Goal: Information Seeking & Learning: Learn about a topic

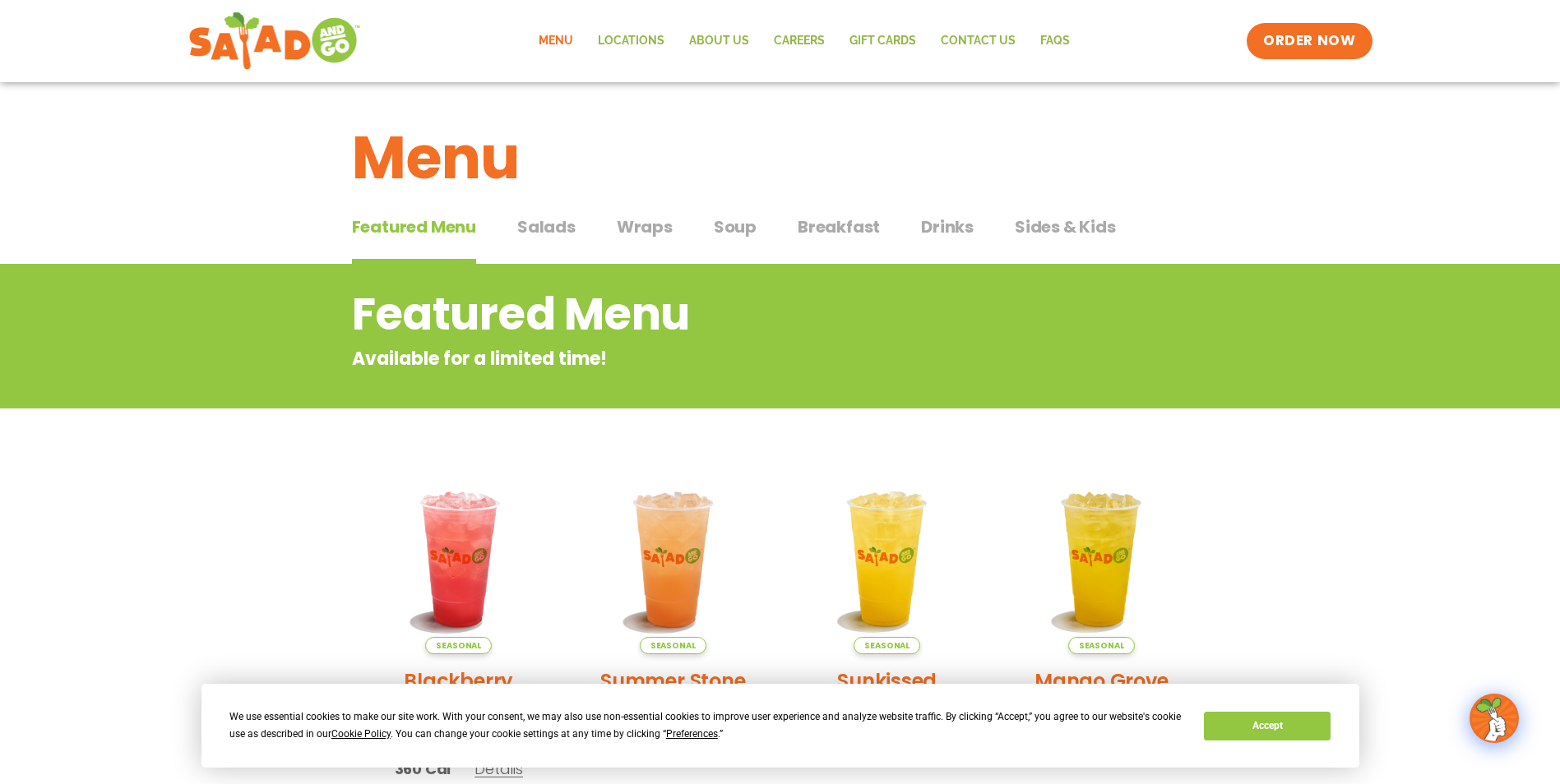
click at [553, 221] on span "Salads" at bounding box center [546, 227] width 58 height 24
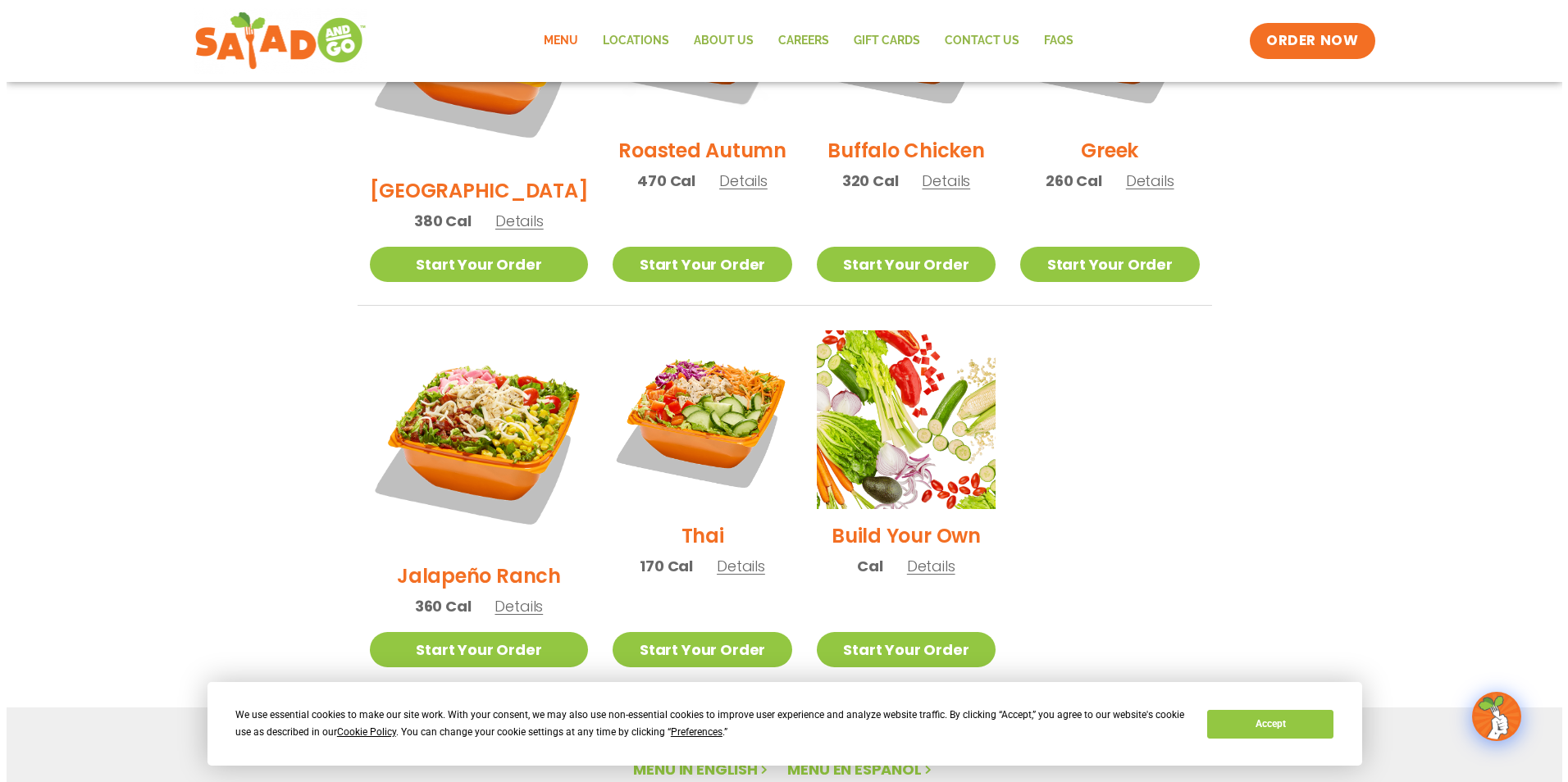
scroll to position [1066, 0]
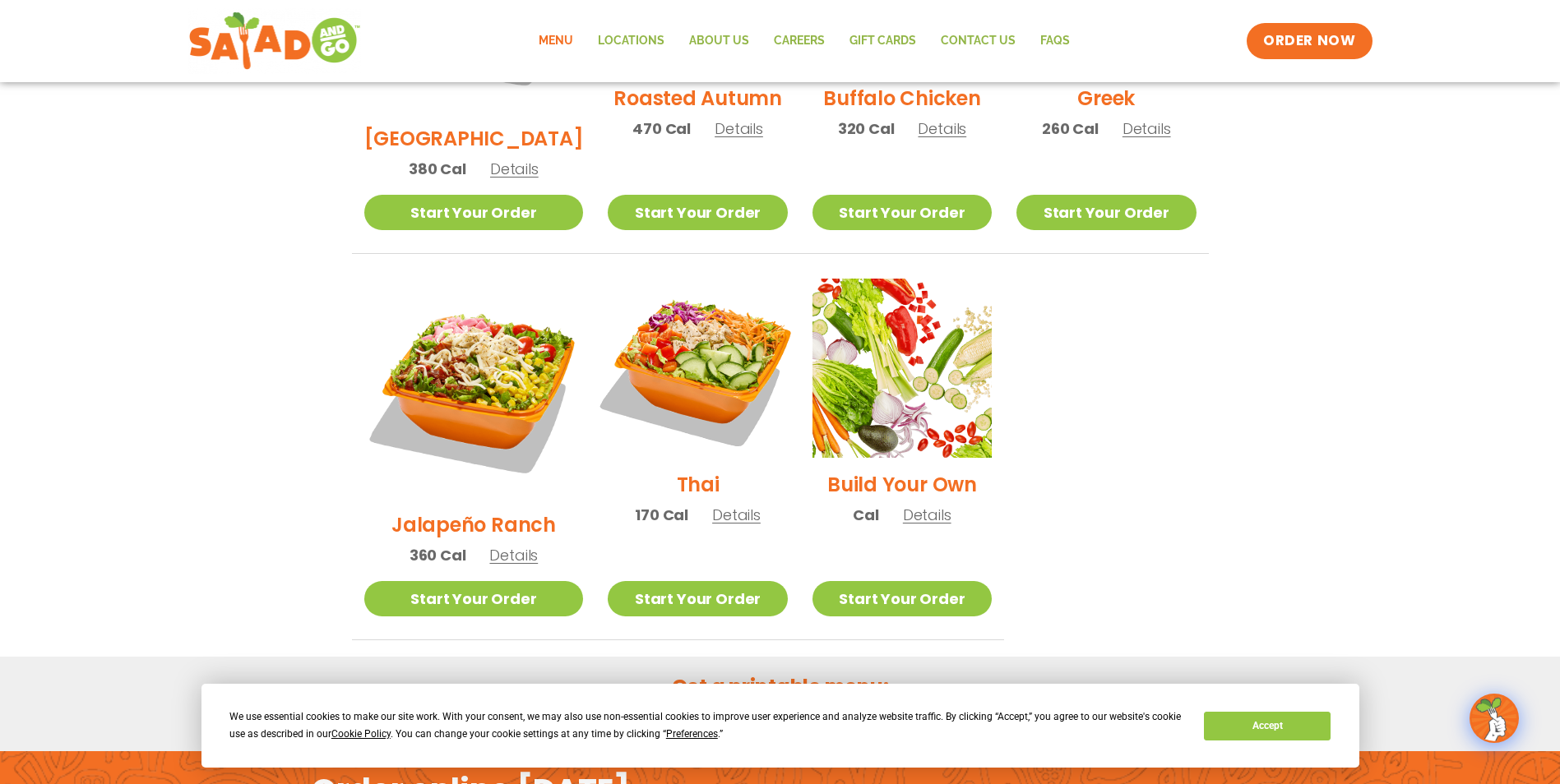
click at [700, 296] on img at bounding box center [697, 368] width 211 height 211
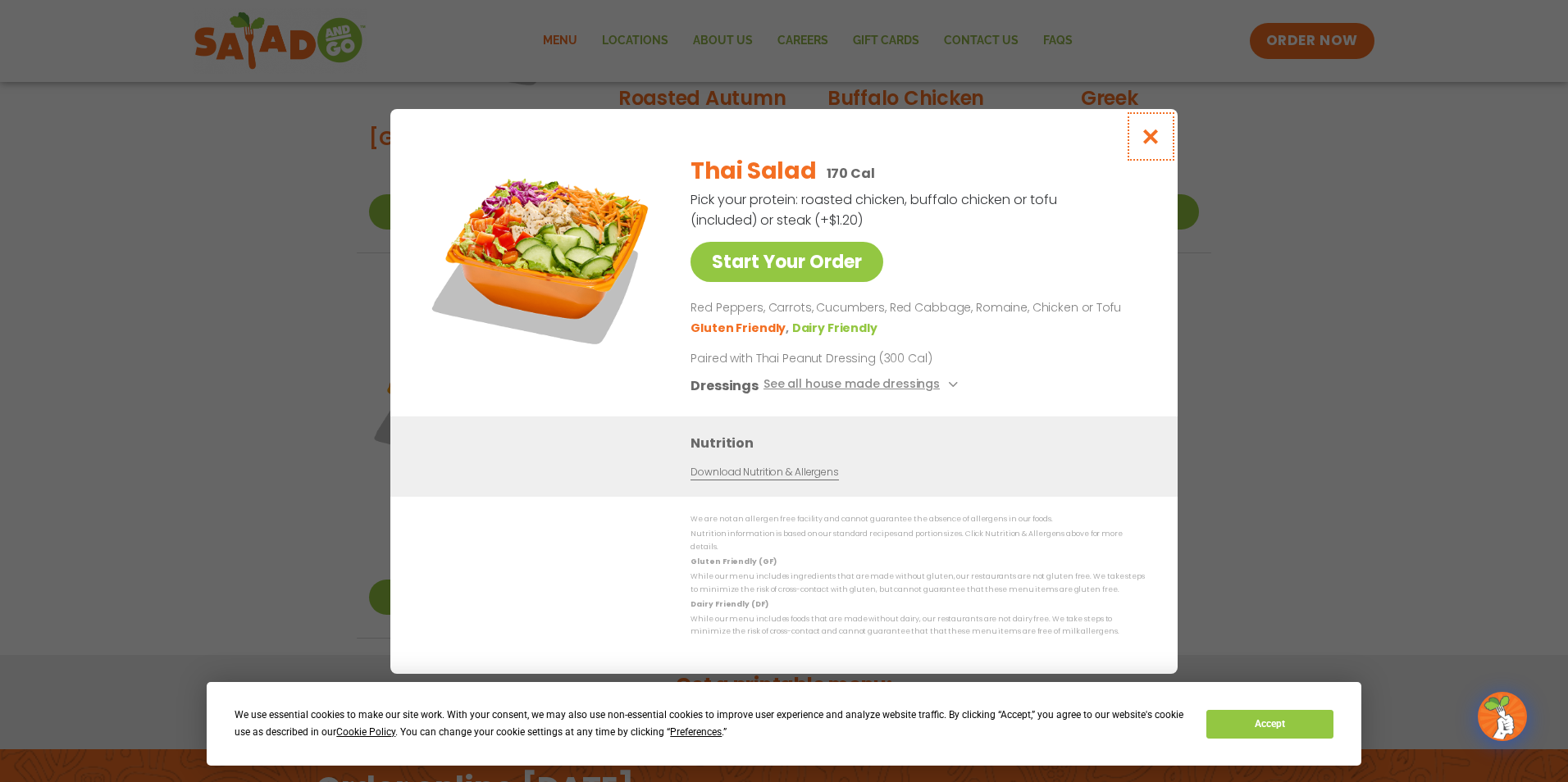
click at [1164, 134] on button "Close modal" at bounding box center [1150, 136] width 53 height 55
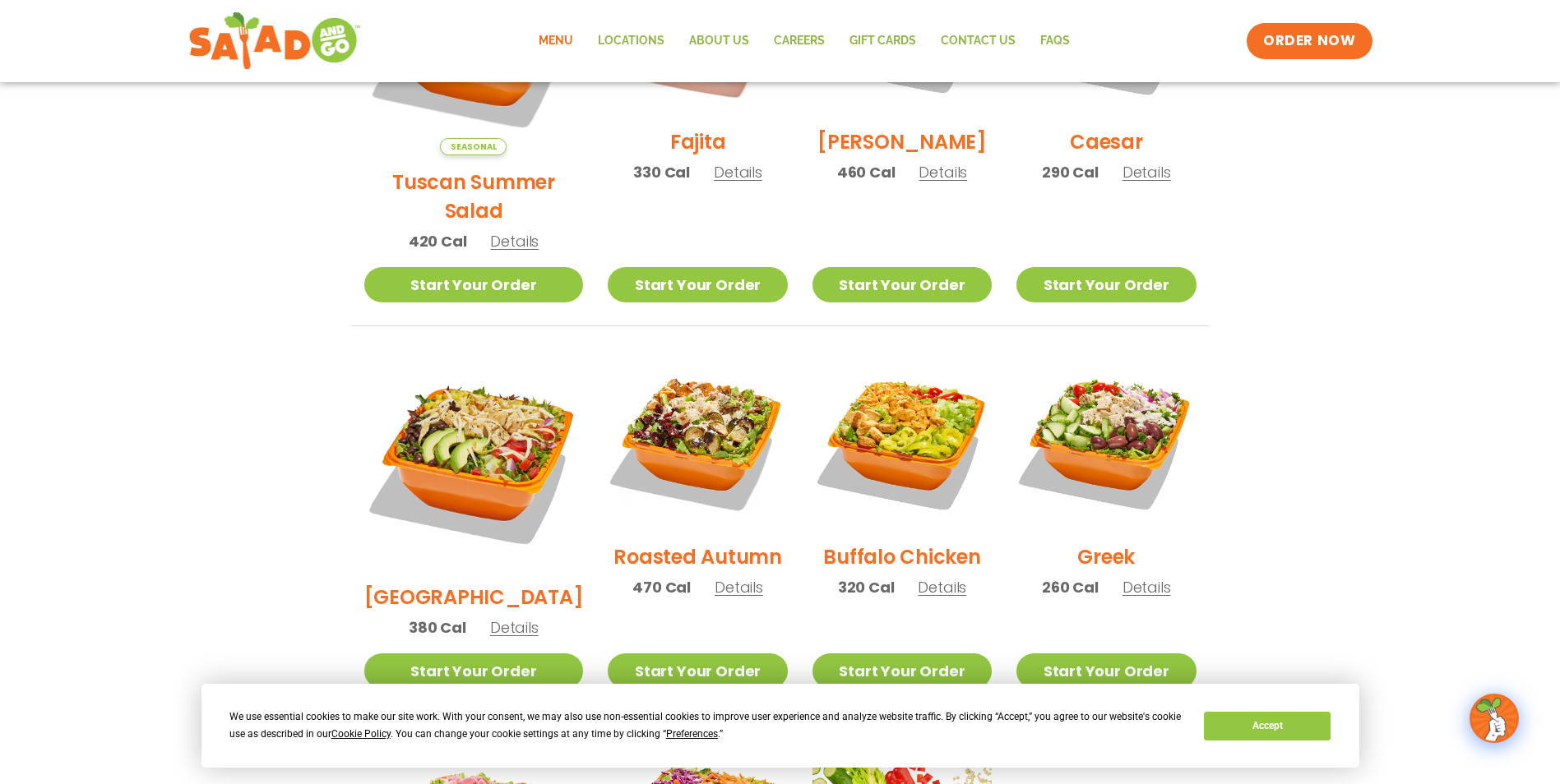
scroll to position [670, 0]
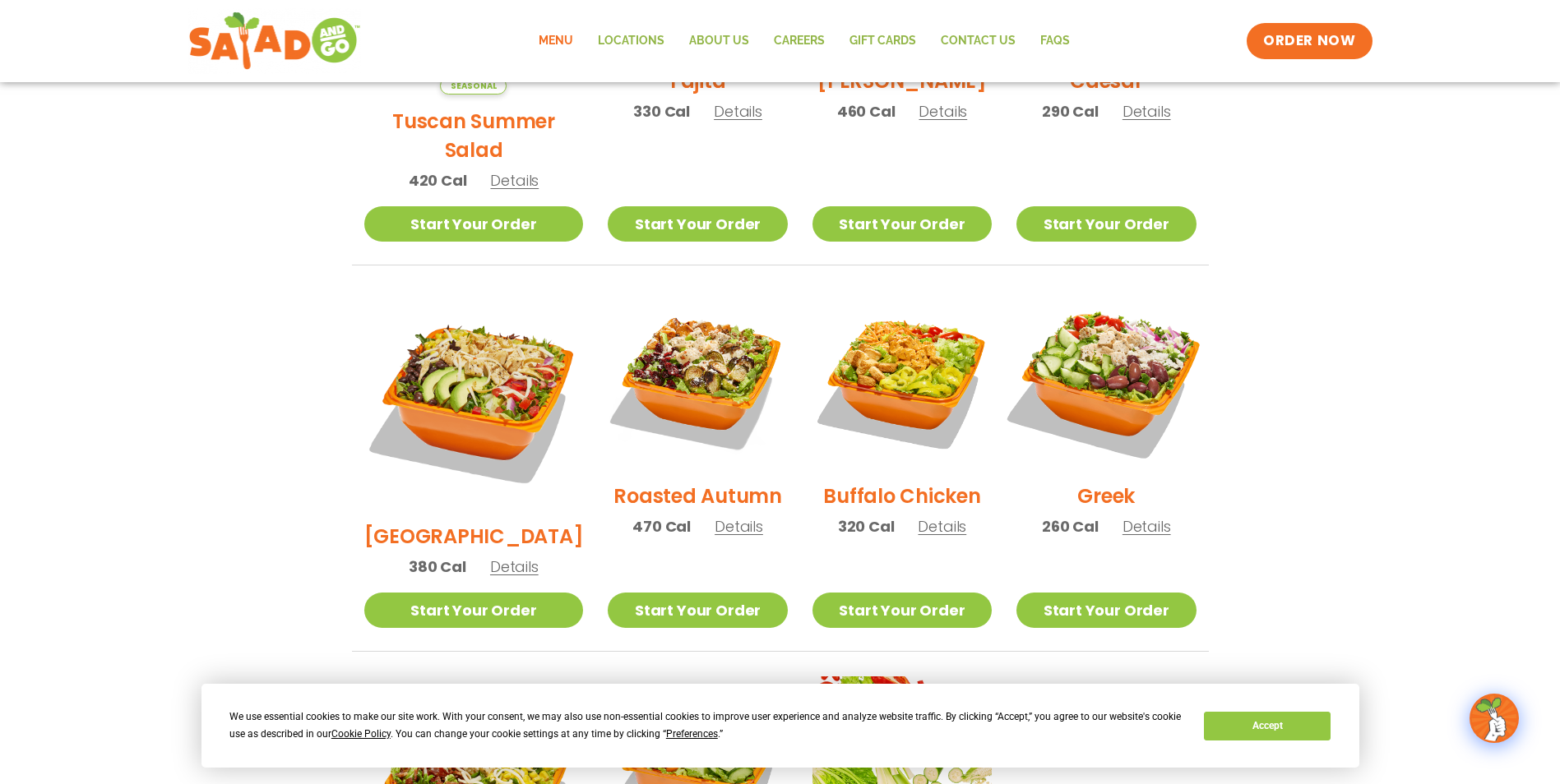
click at [1066, 344] on img at bounding box center [1106, 380] width 211 height 211
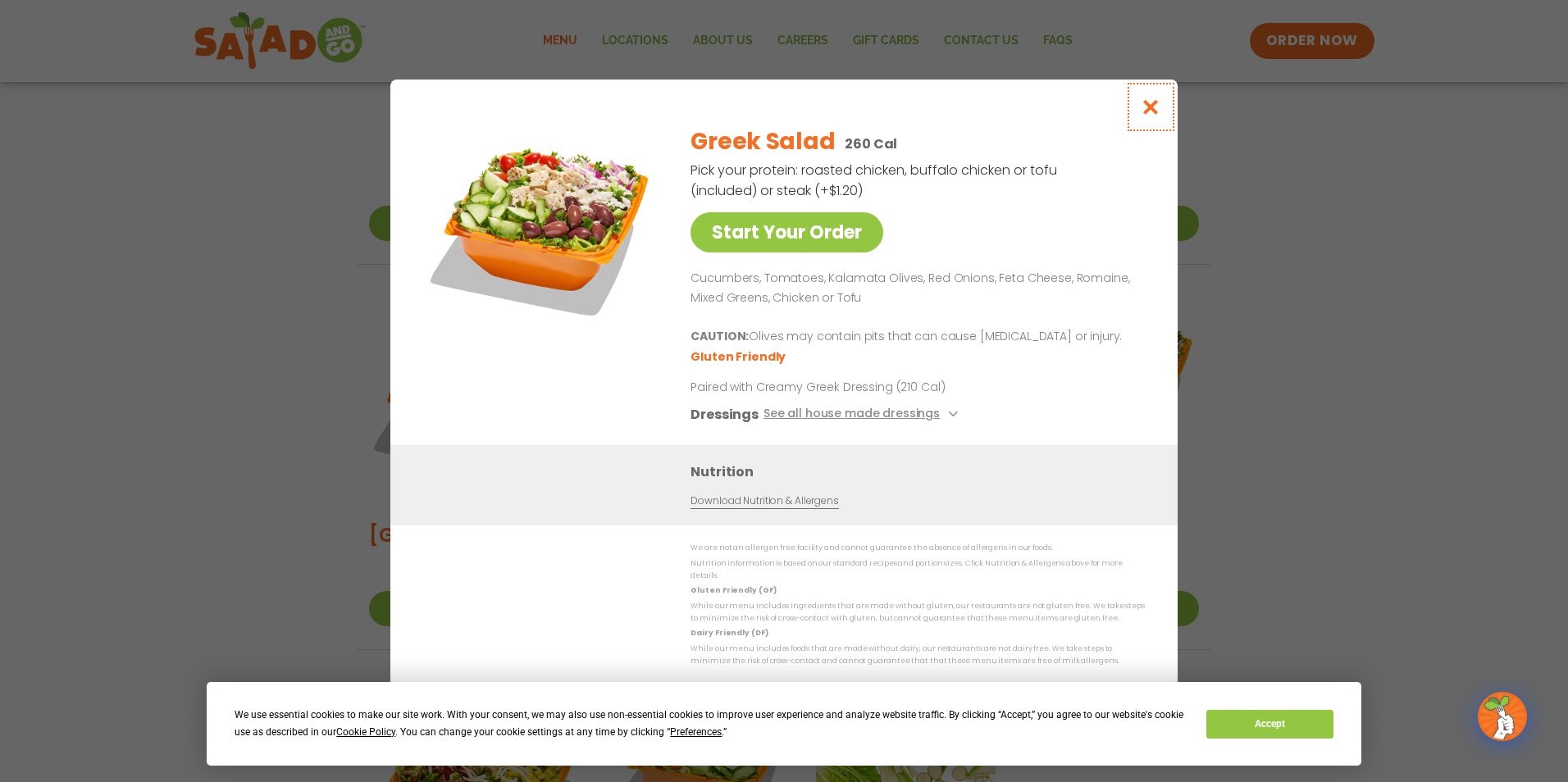
click at [1147, 113] on icon "Close modal" at bounding box center [1151, 107] width 20 height 17
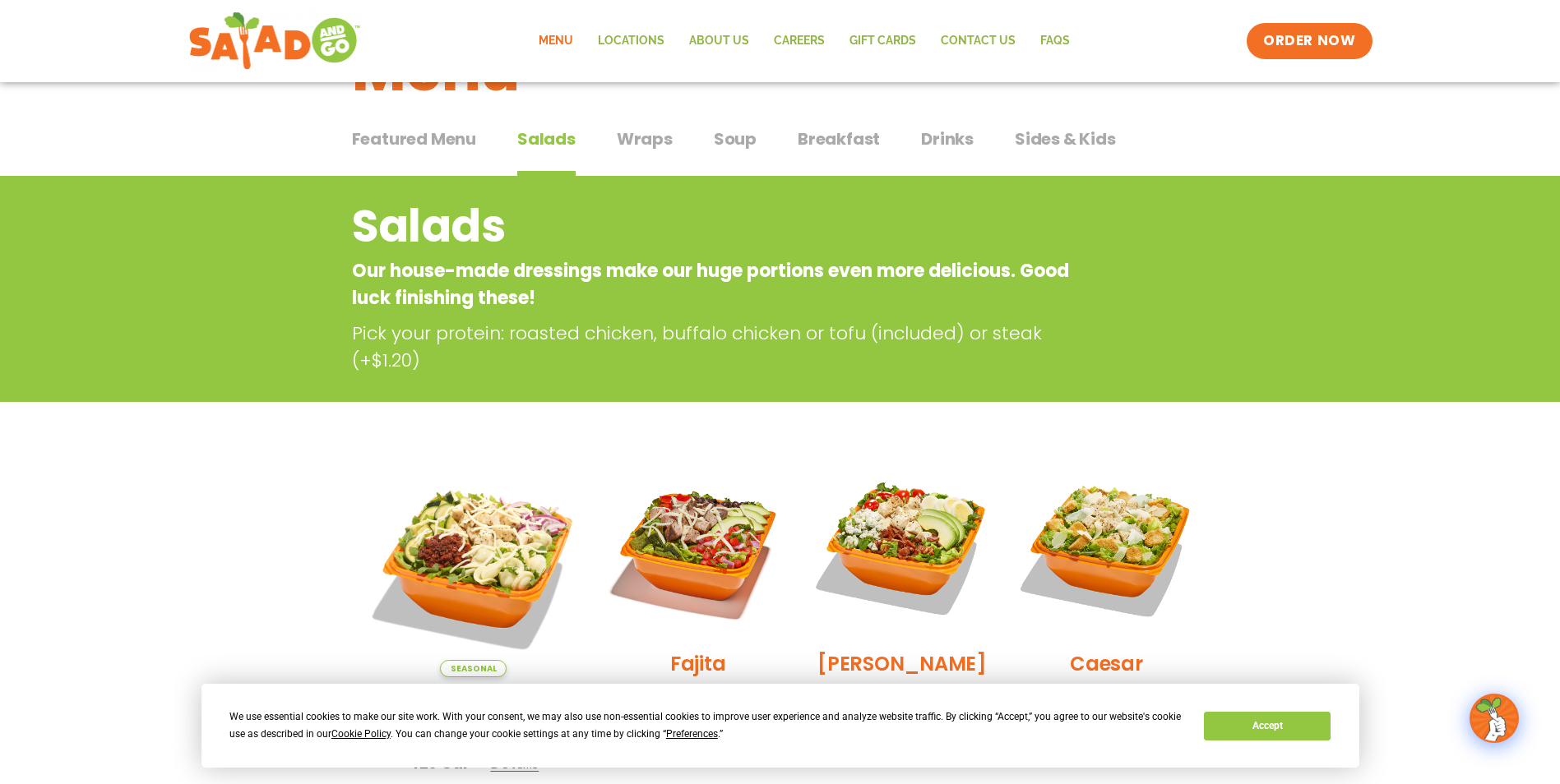
scroll to position [0, 0]
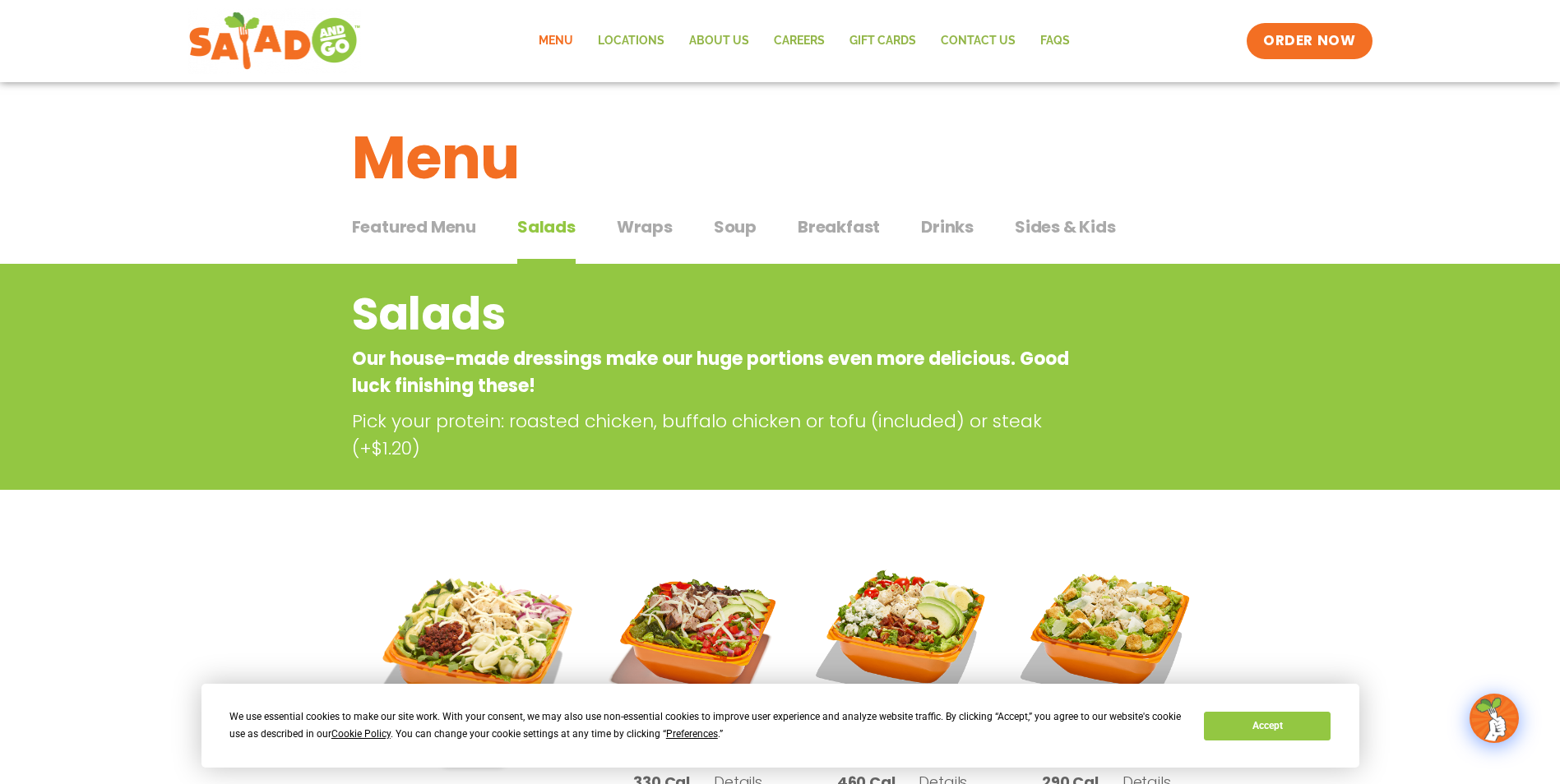
click at [652, 223] on span "Wraps" at bounding box center [644, 227] width 56 height 24
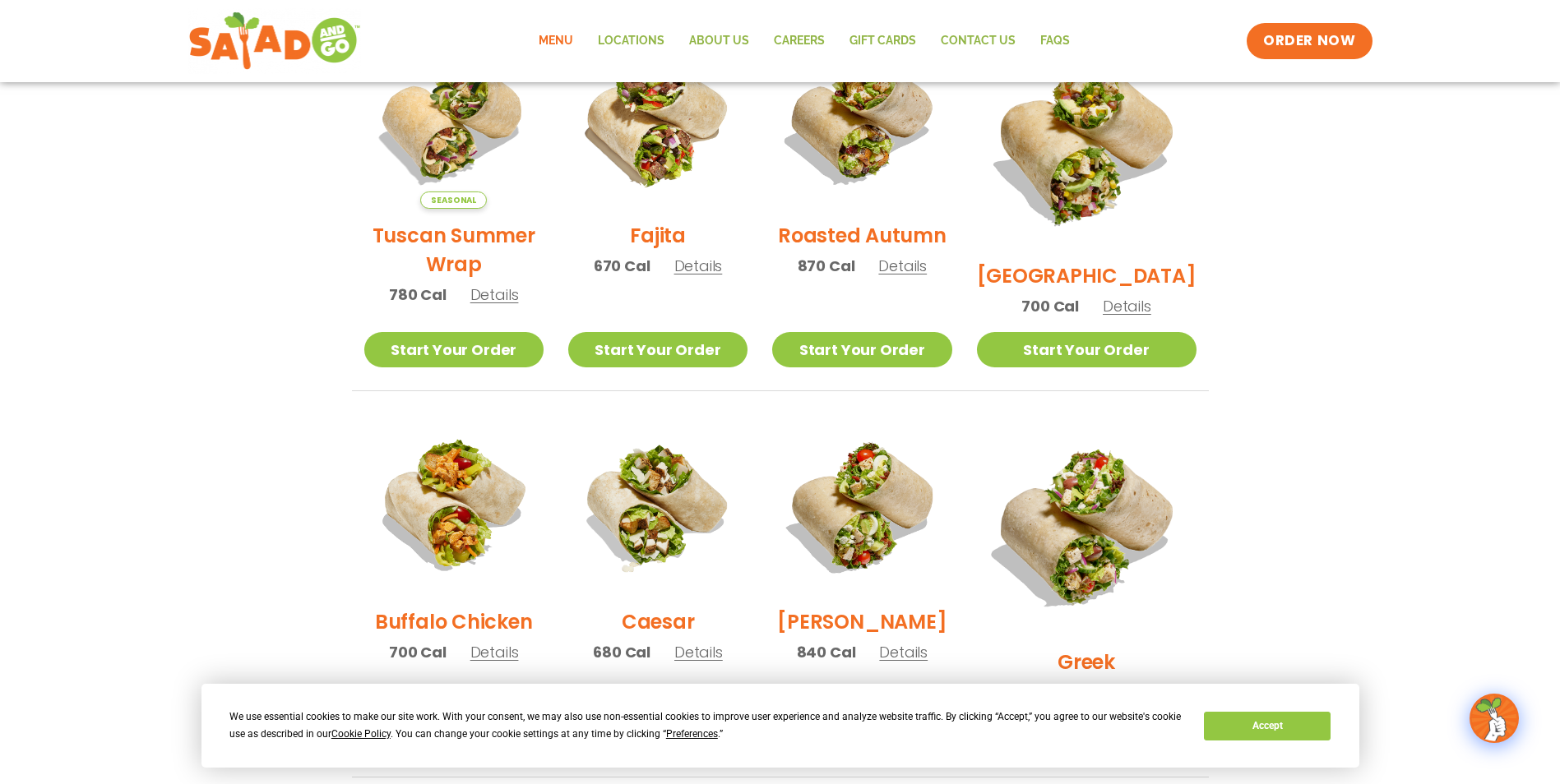
scroll to position [739, 0]
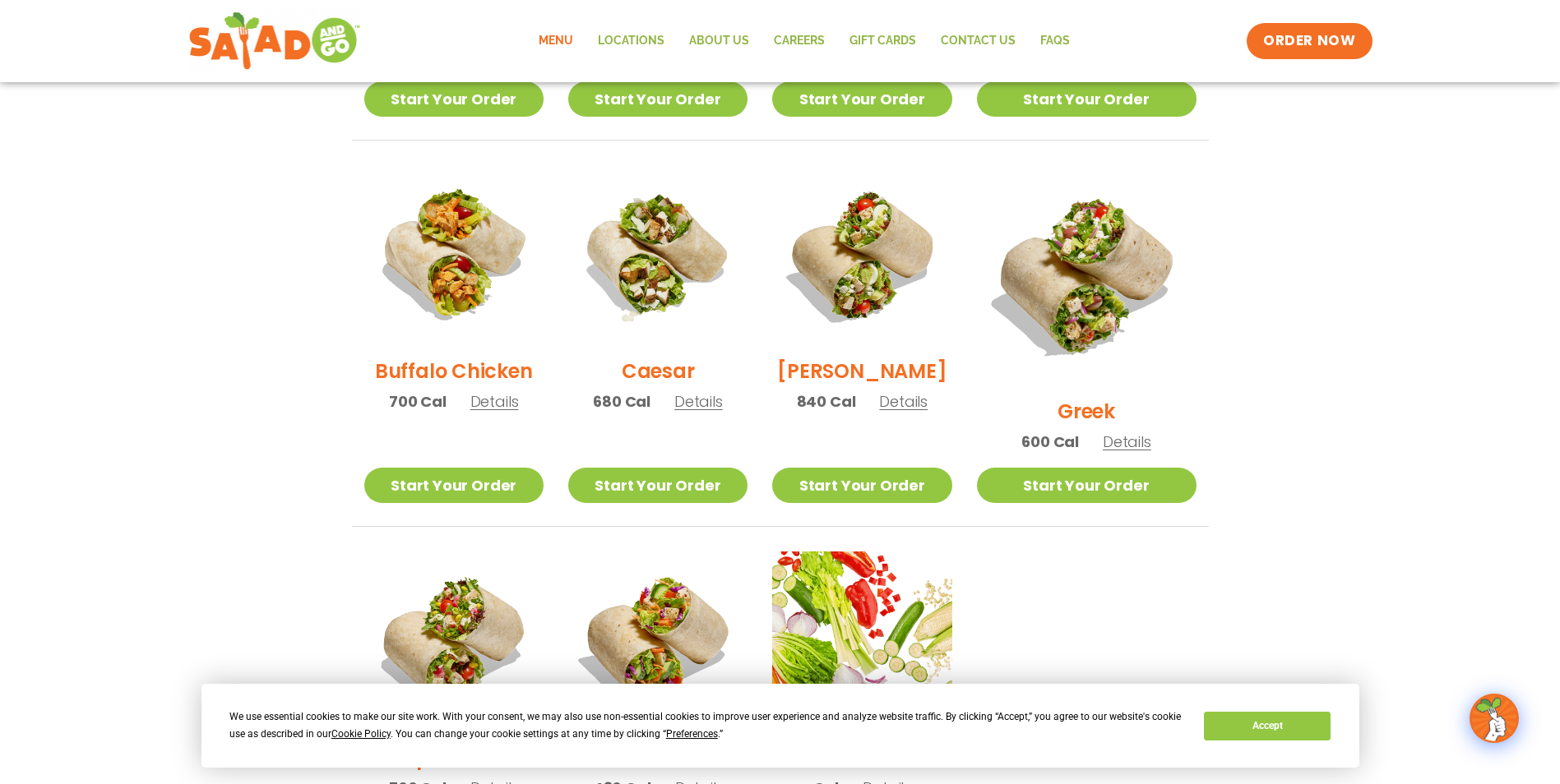
click at [1146, 431] on span "Details" at bounding box center [1127, 441] width 49 height 20
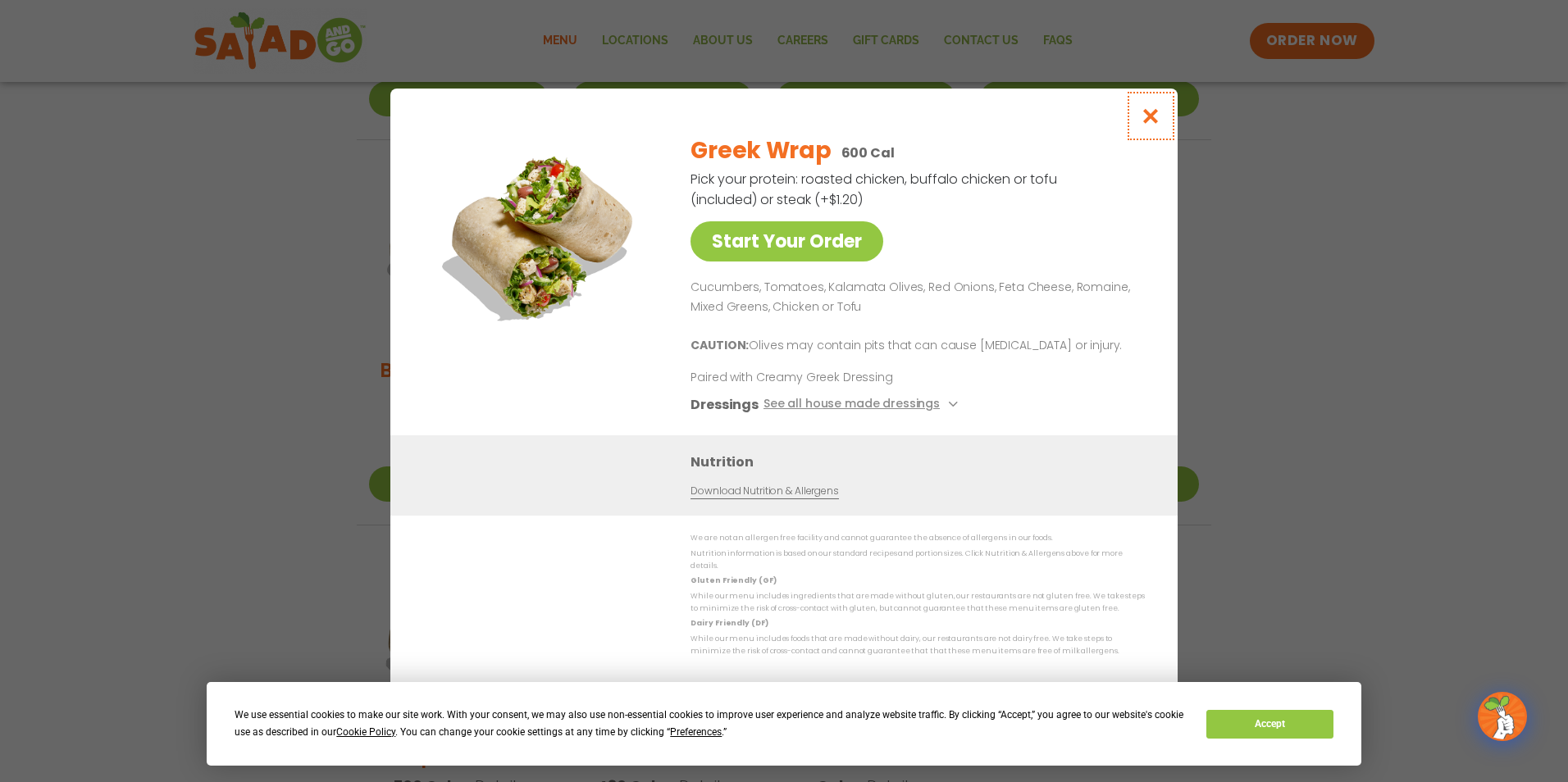
click at [1151, 119] on icon "Close modal" at bounding box center [1151, 116] width 20 height 17
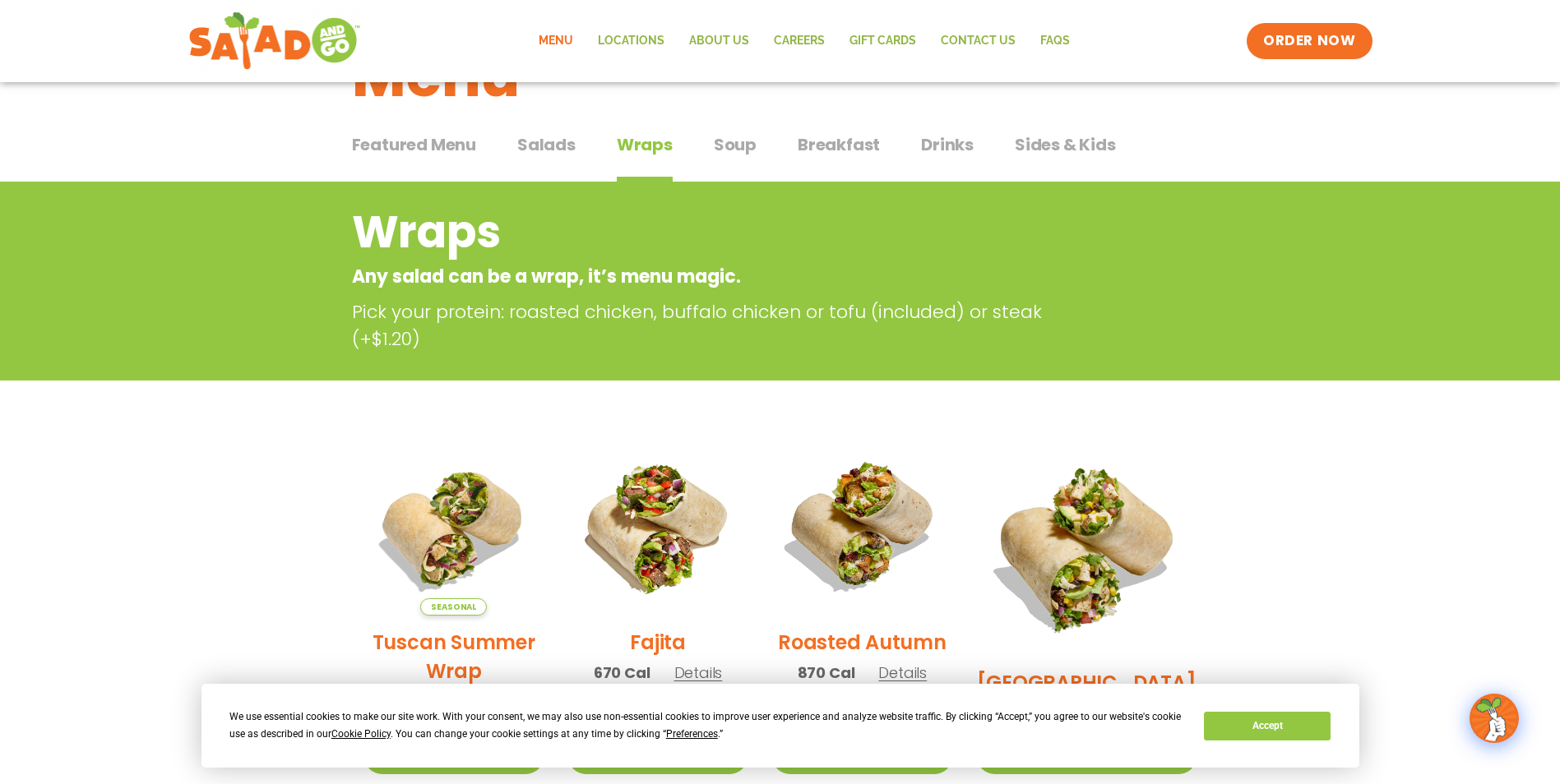
scroll to position [0, 0]
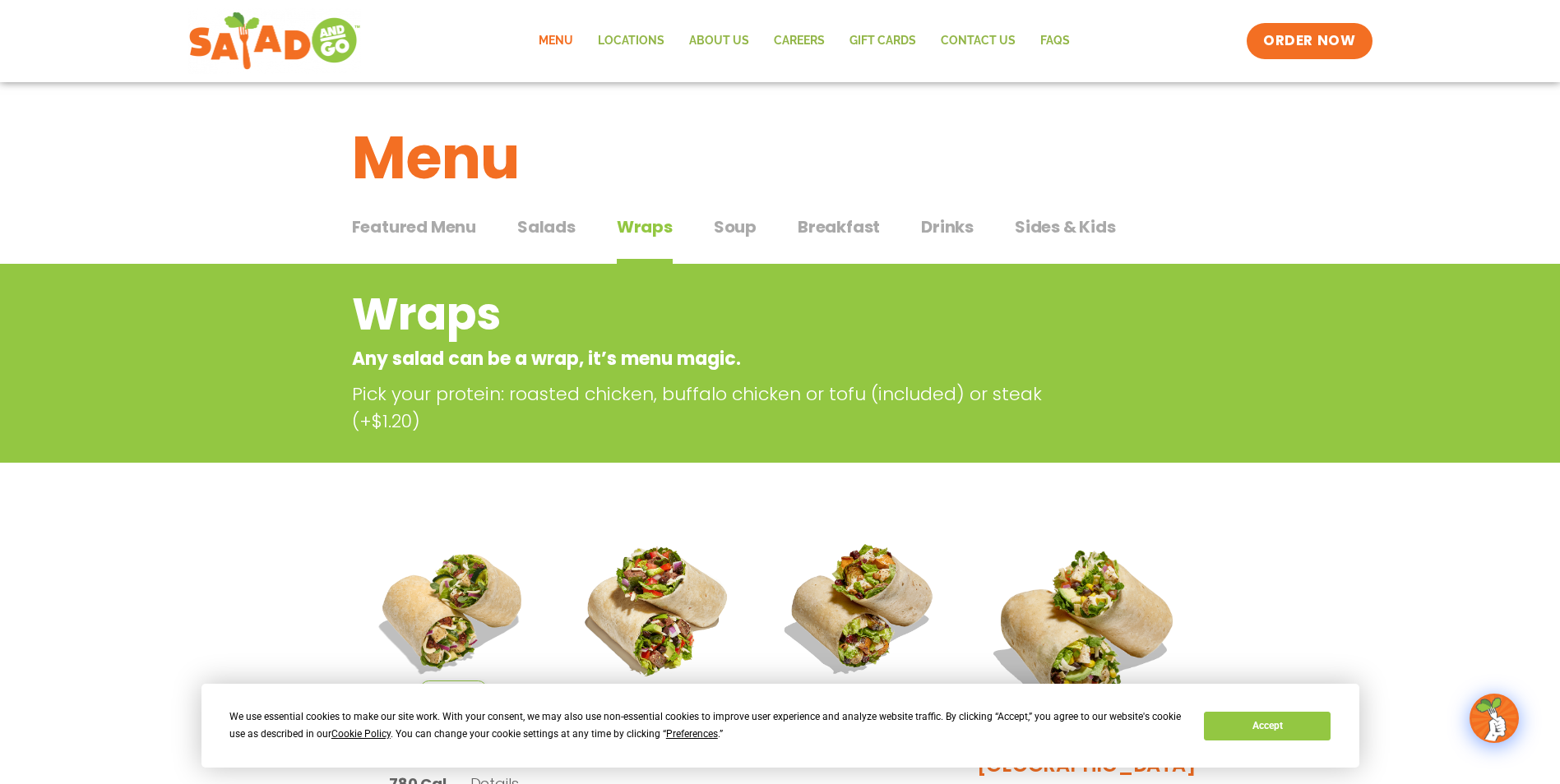
click at [825, 223] on span "Breakfast" at bounding box center [839, 227] width 83 height 24
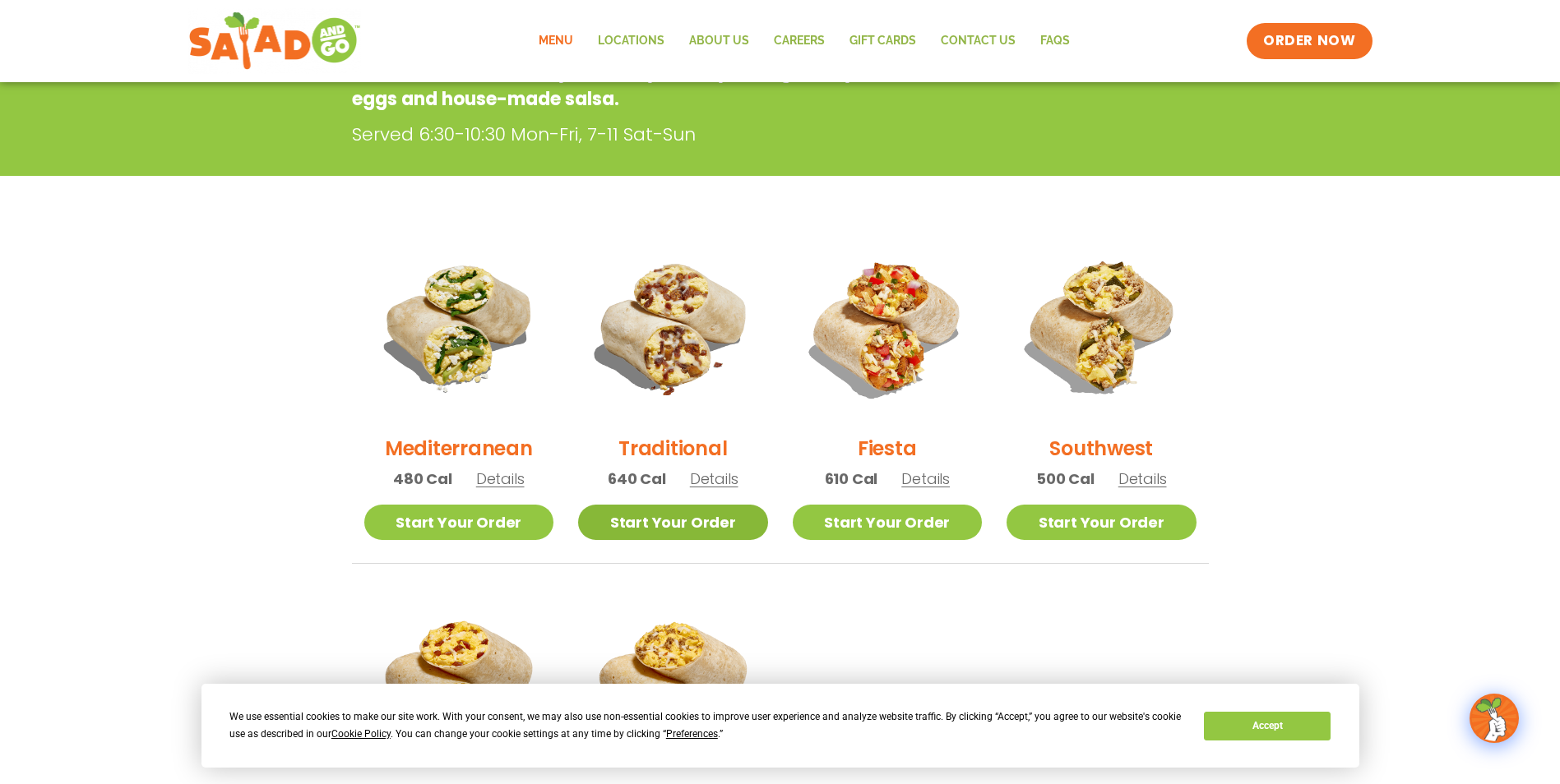
scroll to position [328, 0]
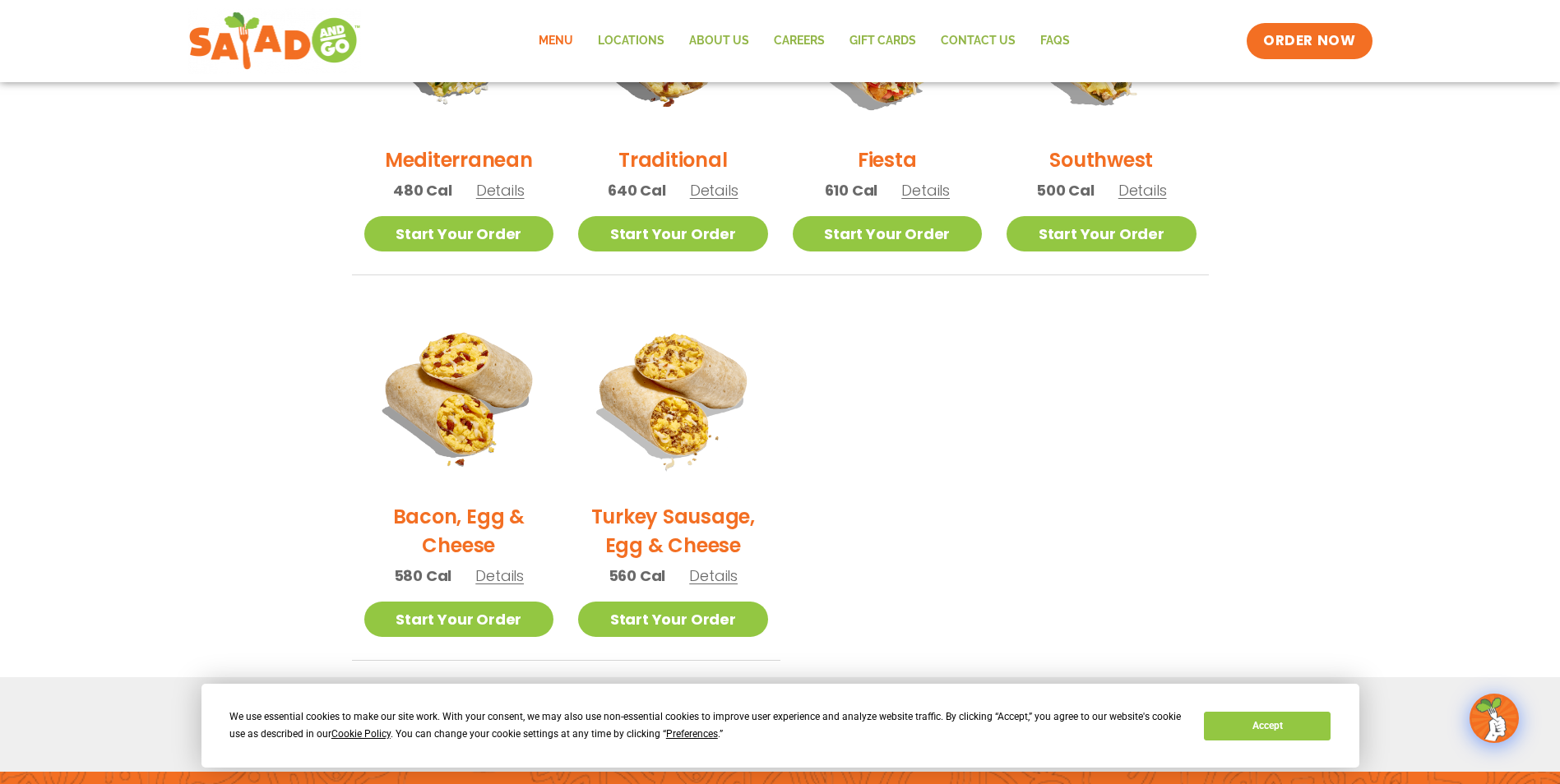
click at [959, 457] on ul "Mediterranean 480 Cal Details Start Your Order Start Your Order Mediterranean B…" at bounding box center [780, 302] width 857 height 717
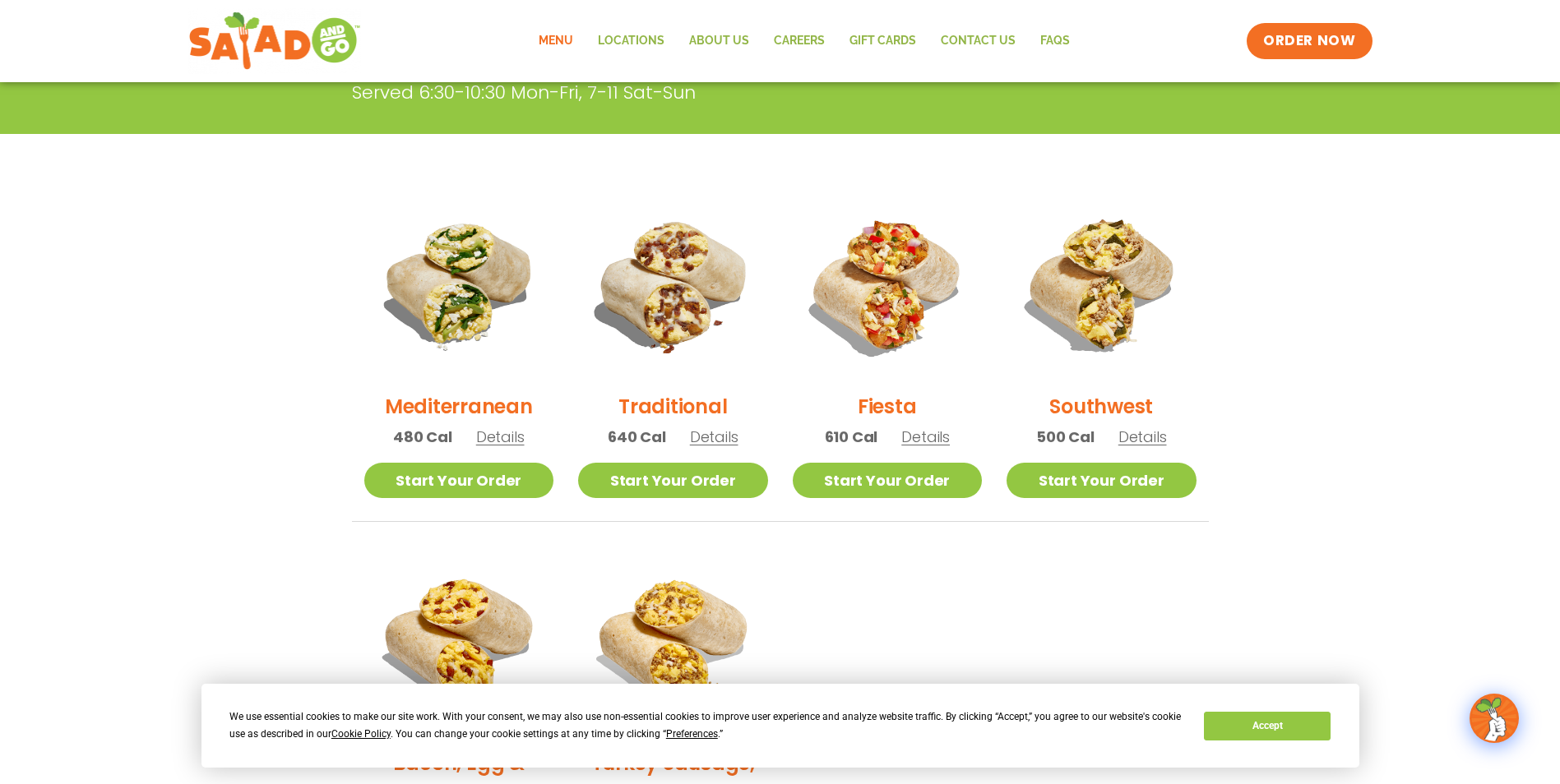
click at [504, 435] on span "Details" at bounding box center [500, 437] width 49 height 20
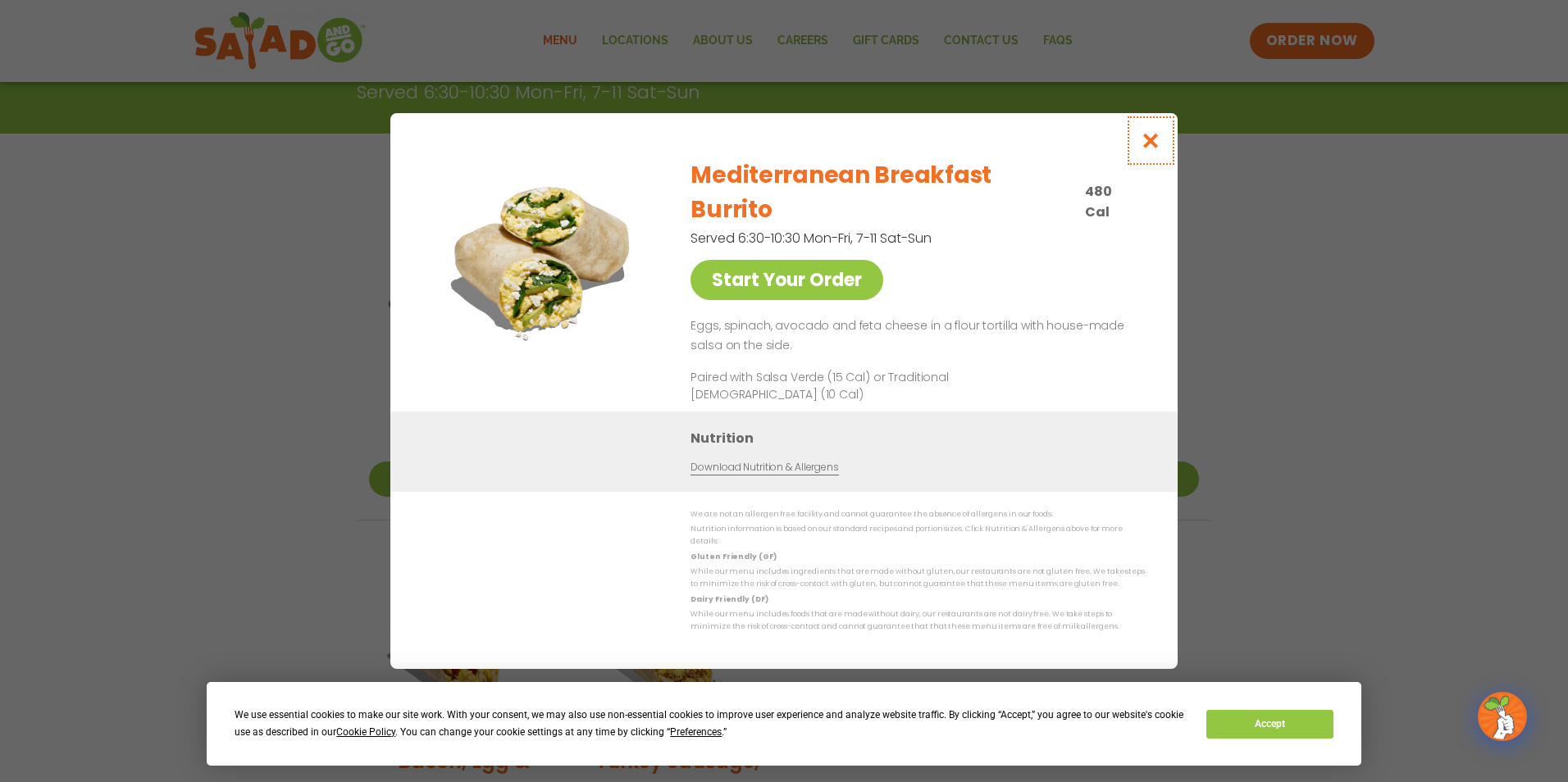
click at [1153, 150] on icon "Close modal" at bounding box center [1151, 140] width 20 height 17
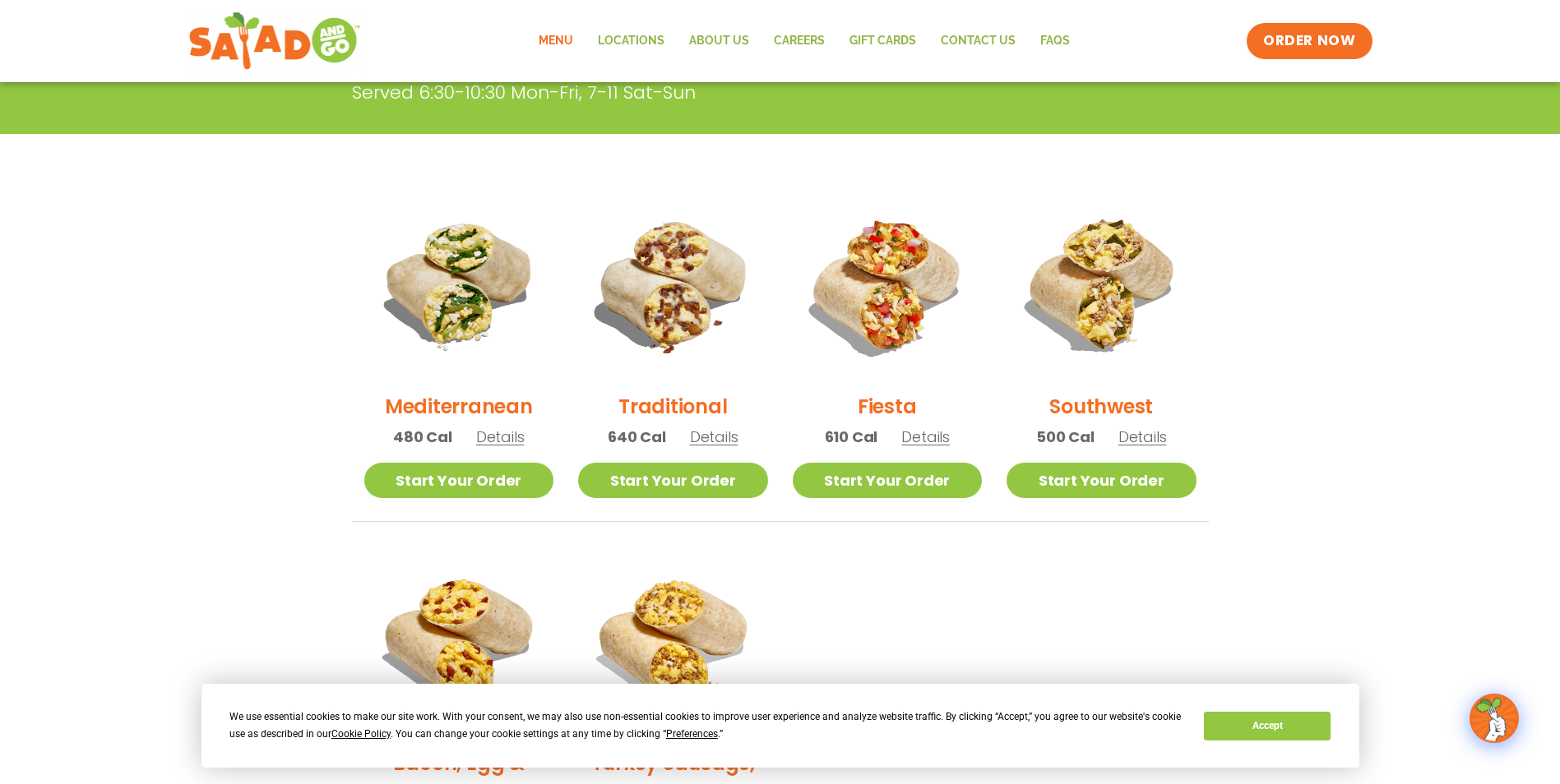
click at [714, 439] on span "Details" at bounding box center [714, 437] width 49 height 20
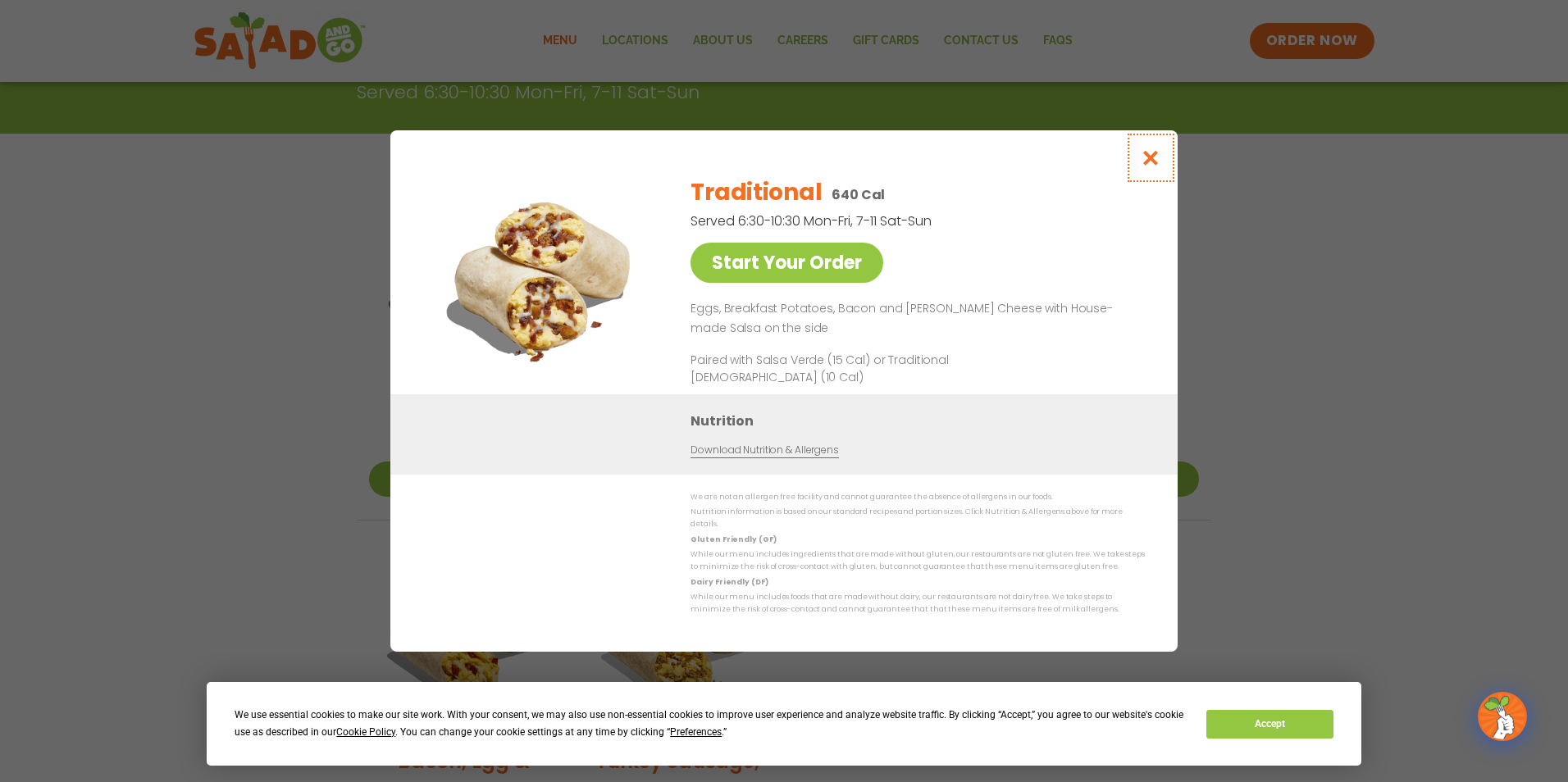
click at [1150, 162] on icon "Close modal" at bounding box center [1151, 158] width 20 height 17
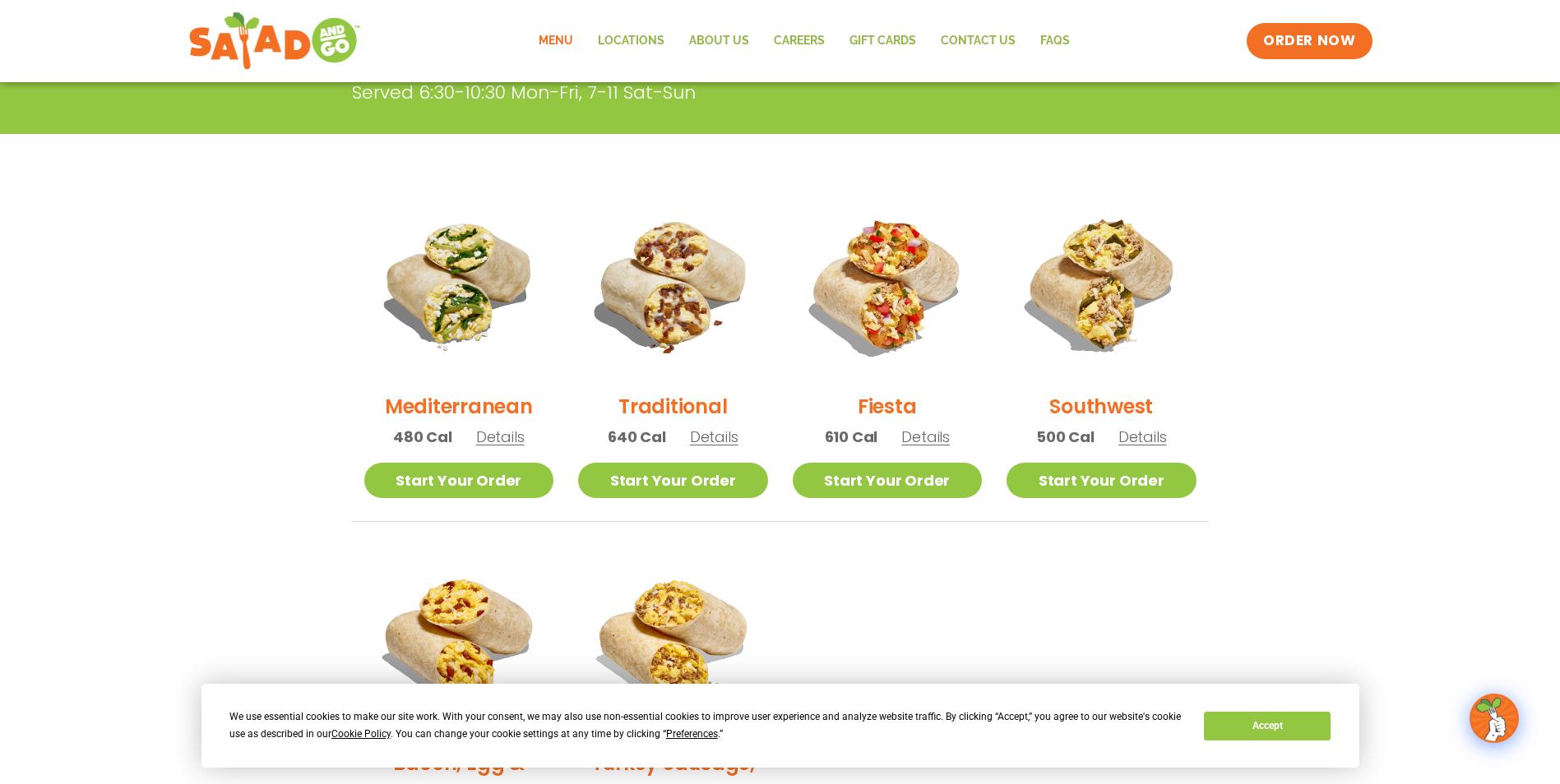
click at [925, 437] on span "Details" at bounding box center [926, 437] width 49 height 20
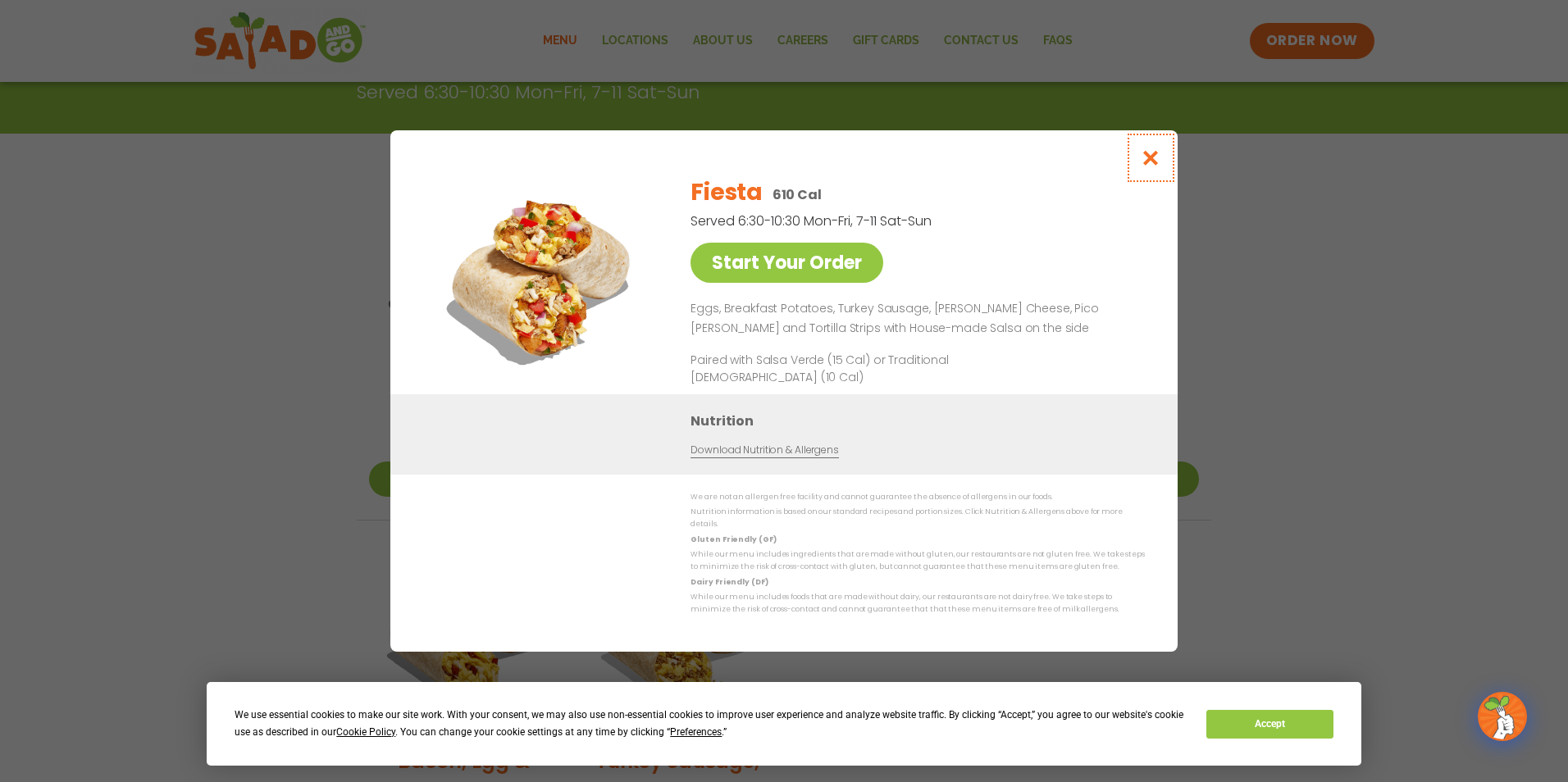
click at [1155, 166] on icon "Close modal" at bounding box center [1151, 158] width 20 height 17
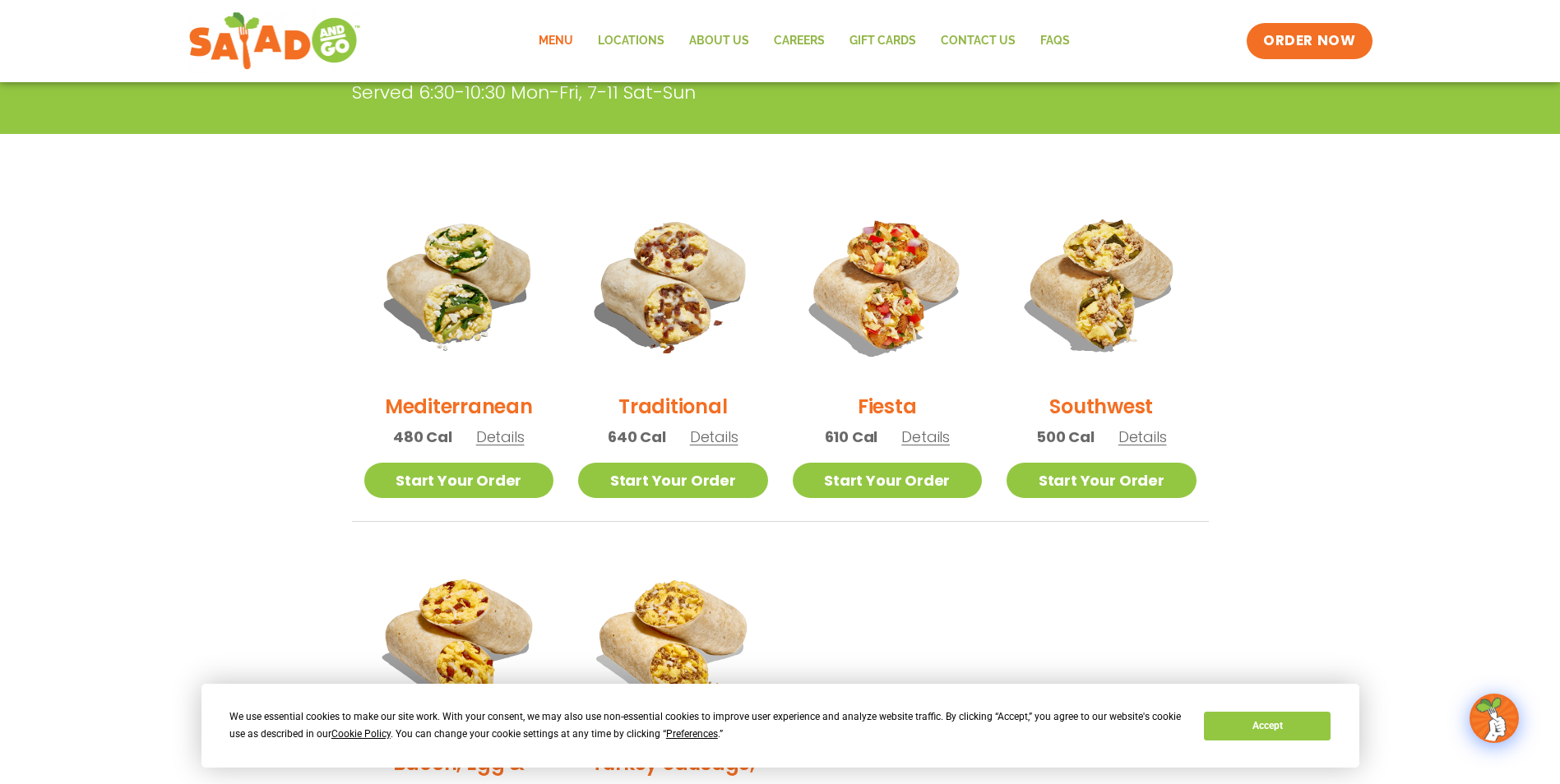
click at [1143, 435] on span "Details" at bounding box center [1142, 437] width 49 height 20
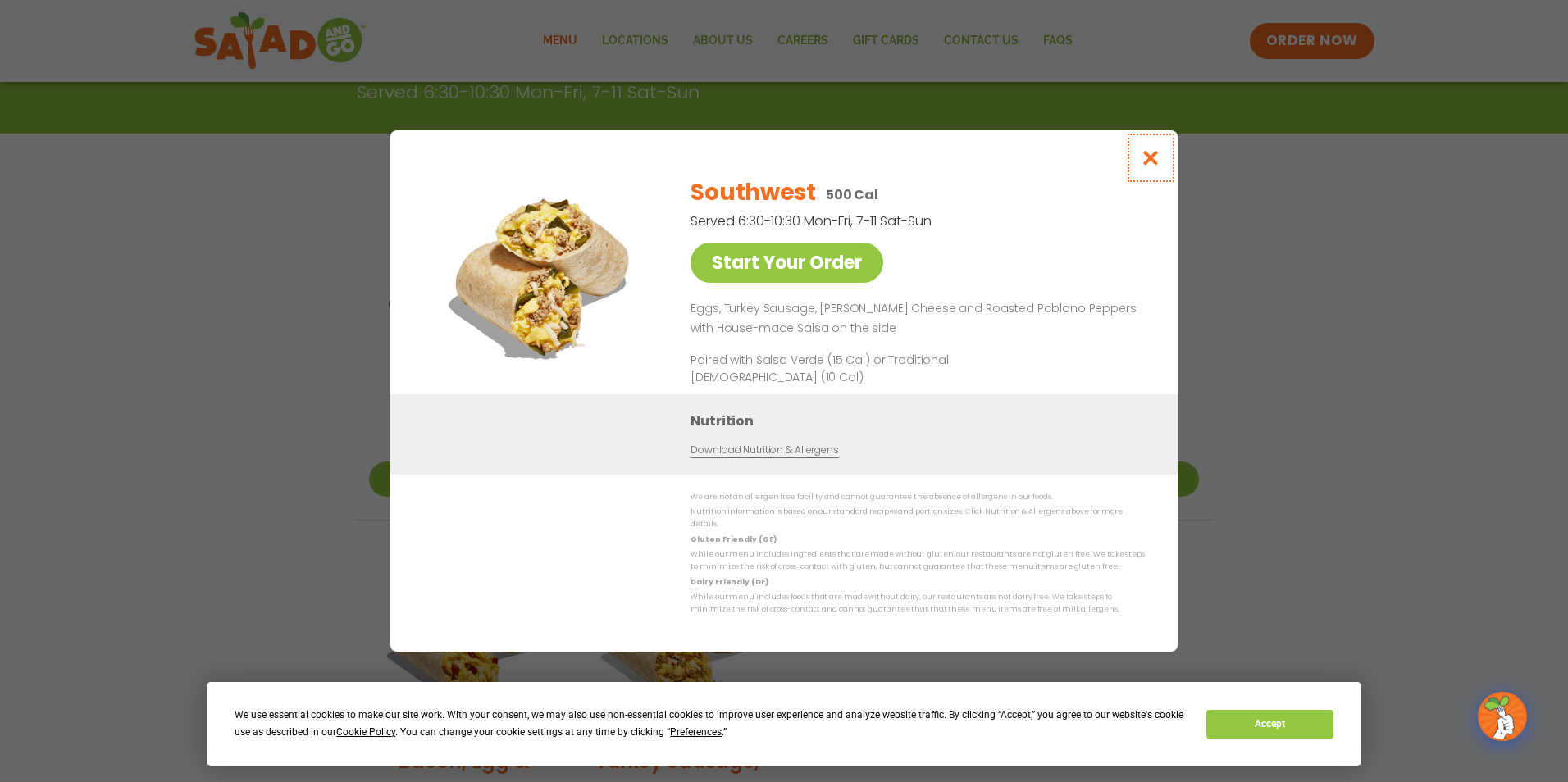
click at [1145, 155] on icon "Close modal" at bounding box center [1151, 158] width 20 height 17
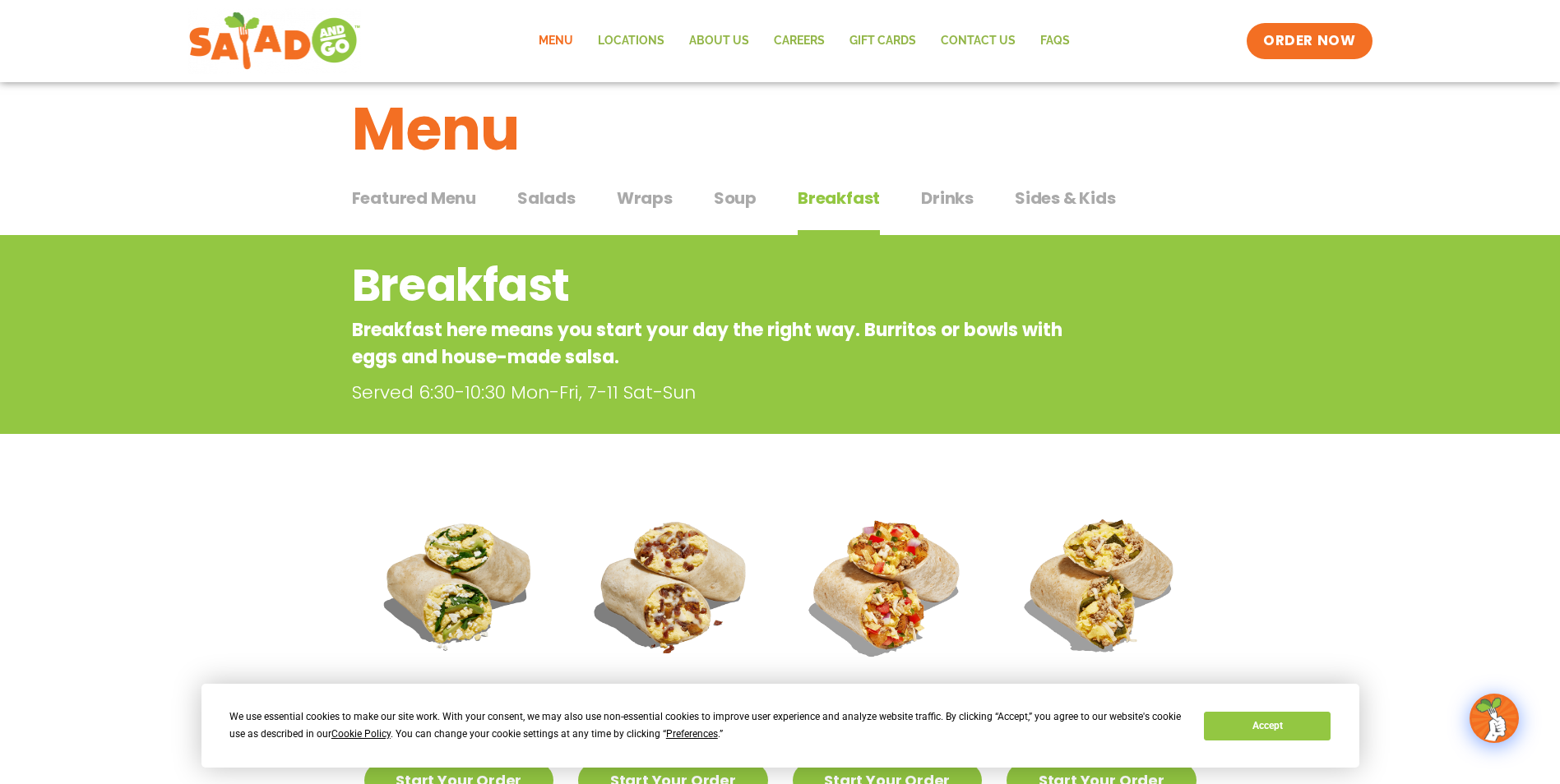
scroll to position [0, 0]
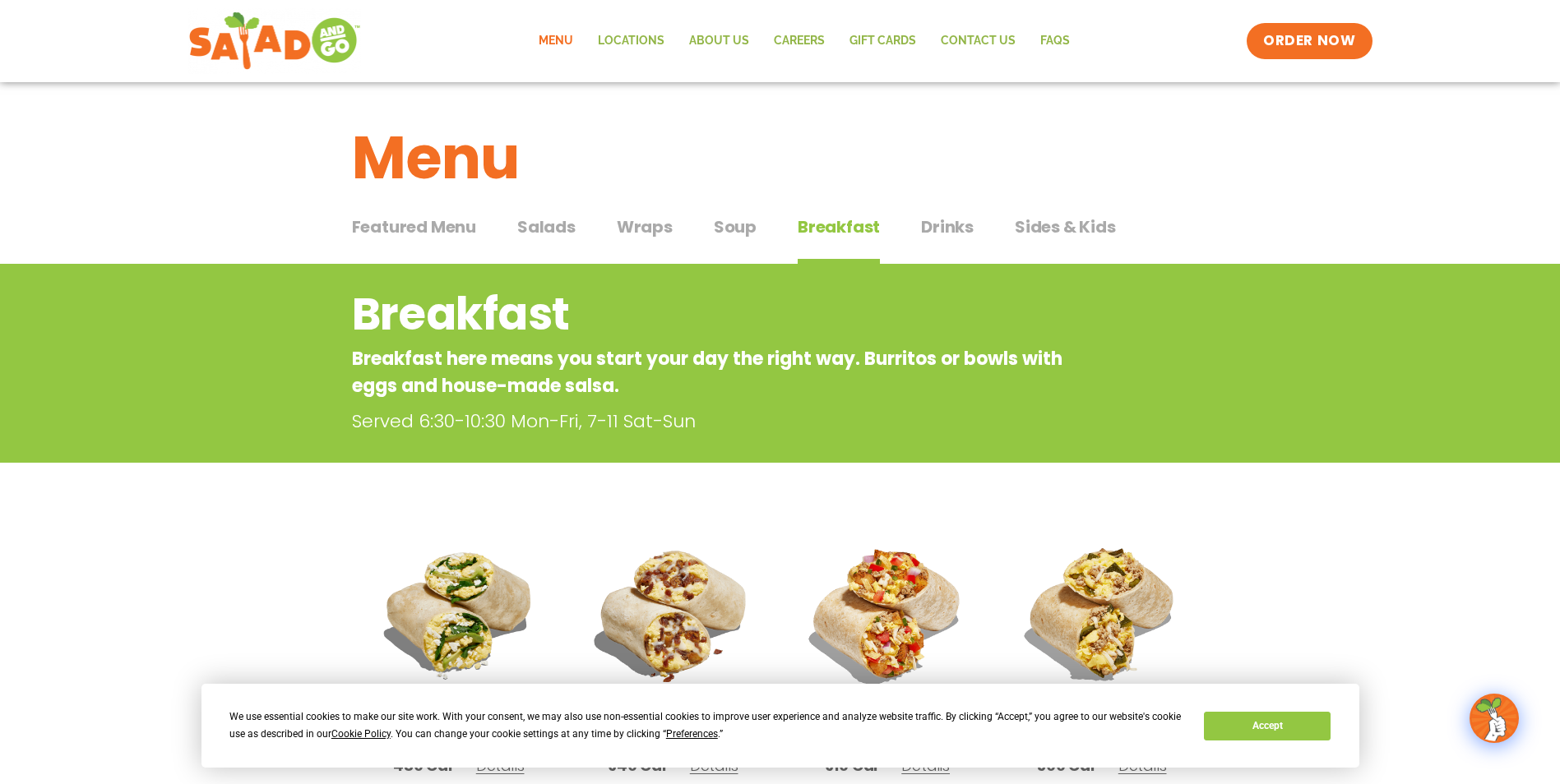
click at [1053, 221] on span "Sides & Kids" at bounding box center [1065, 227] width 101 height 24
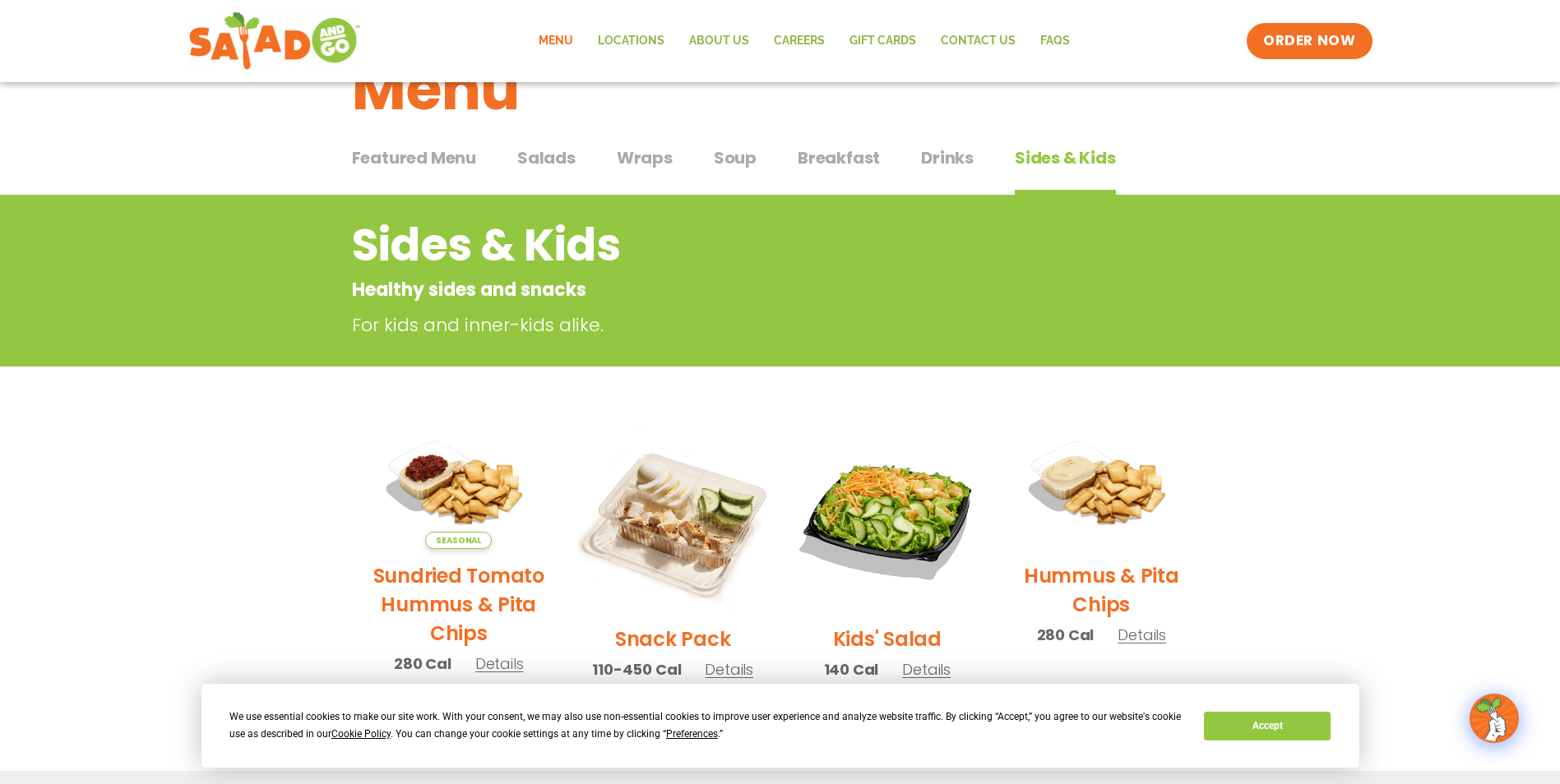
scroll to position [247, 0]
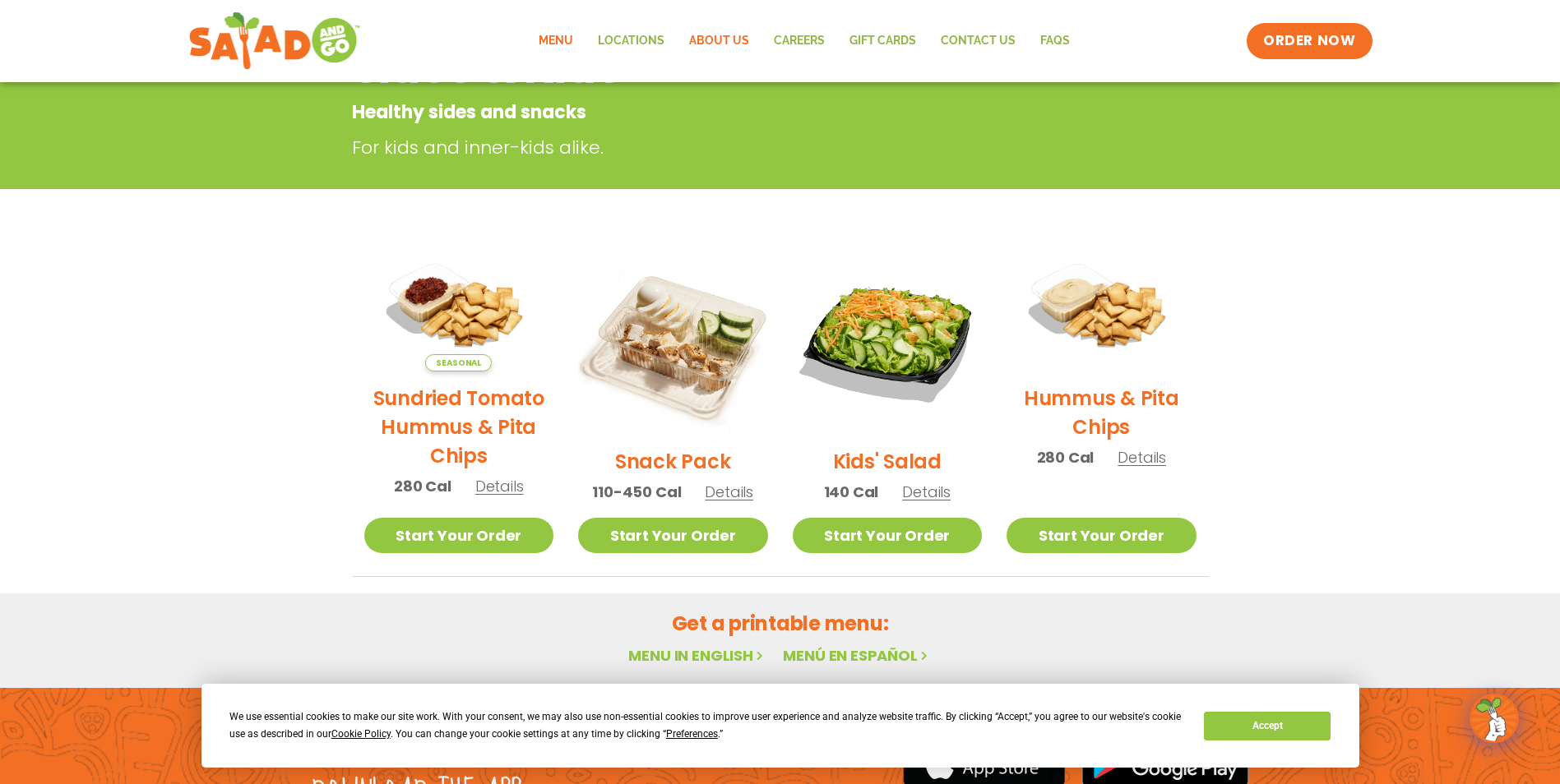
click at [733, 36] on link "About Us" at bounding box center [719, 40] width 85 height 38
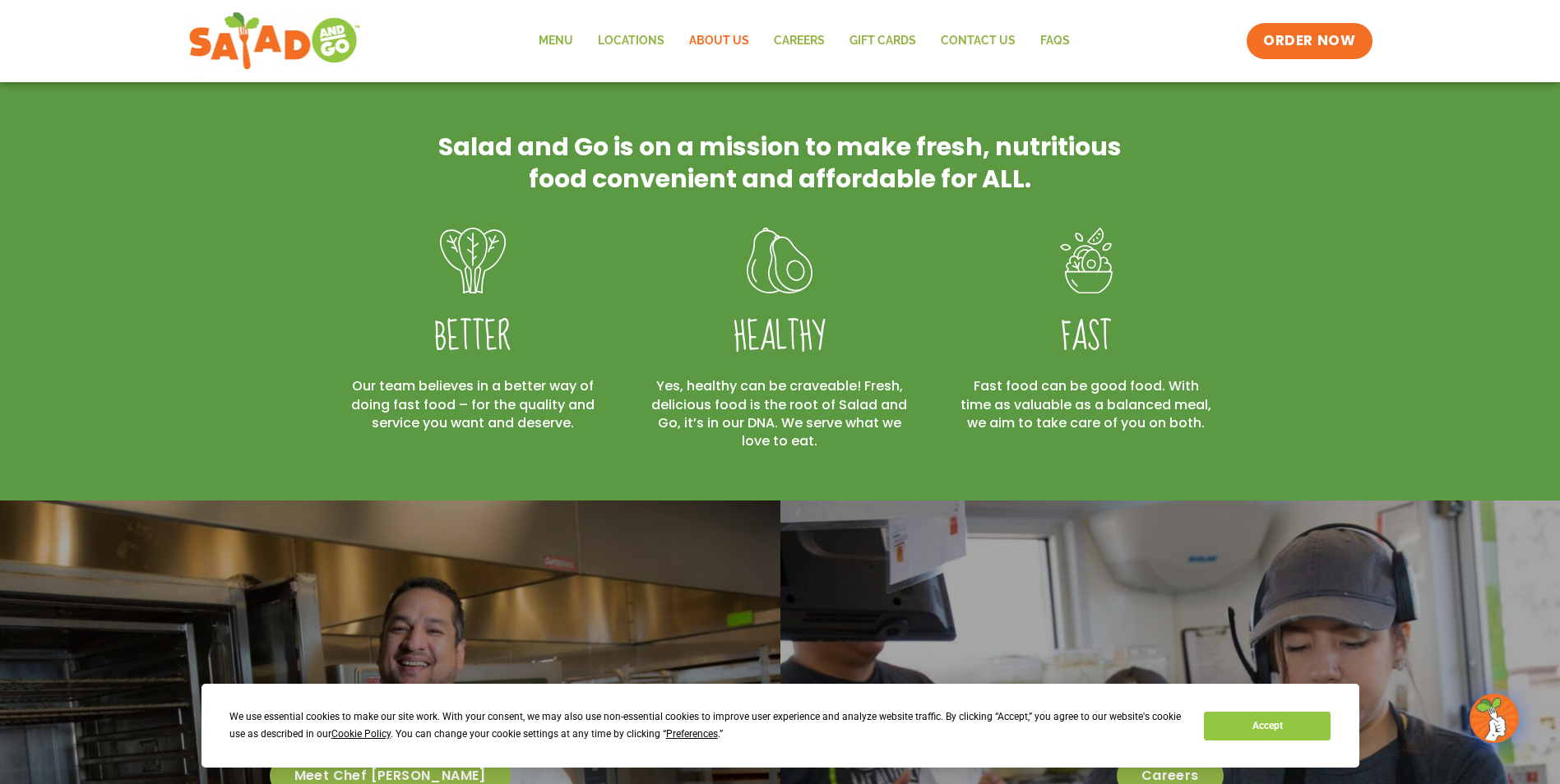
scroll to position [144, 0]
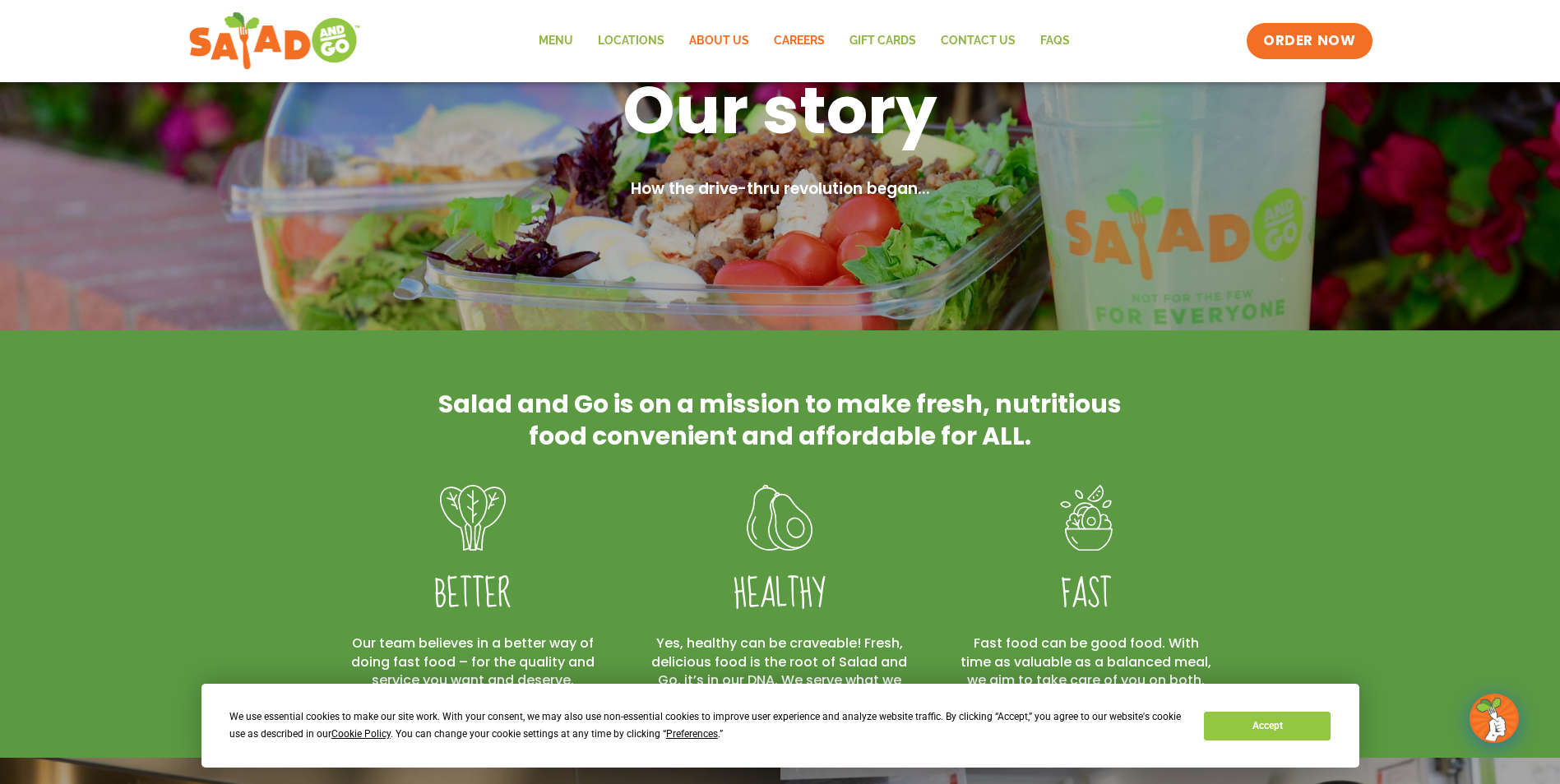
click at [799, 32] on link "Careers" at bounding box center [799, 40] width 76 height 38
click at [633, 40] on link "Locations" at bounding box center [631, 40] width 91 height 38
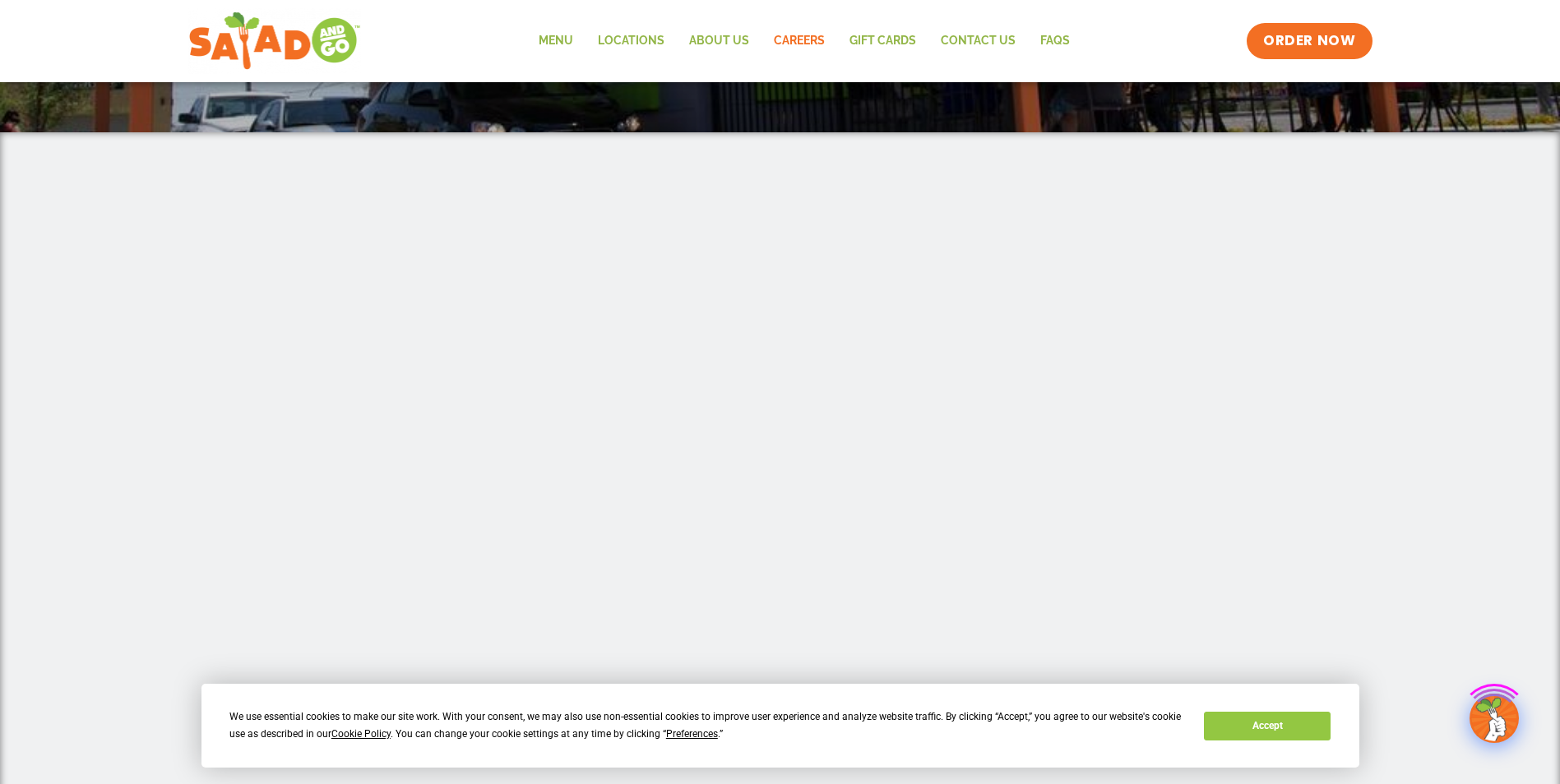
scroll to position [411, 0]
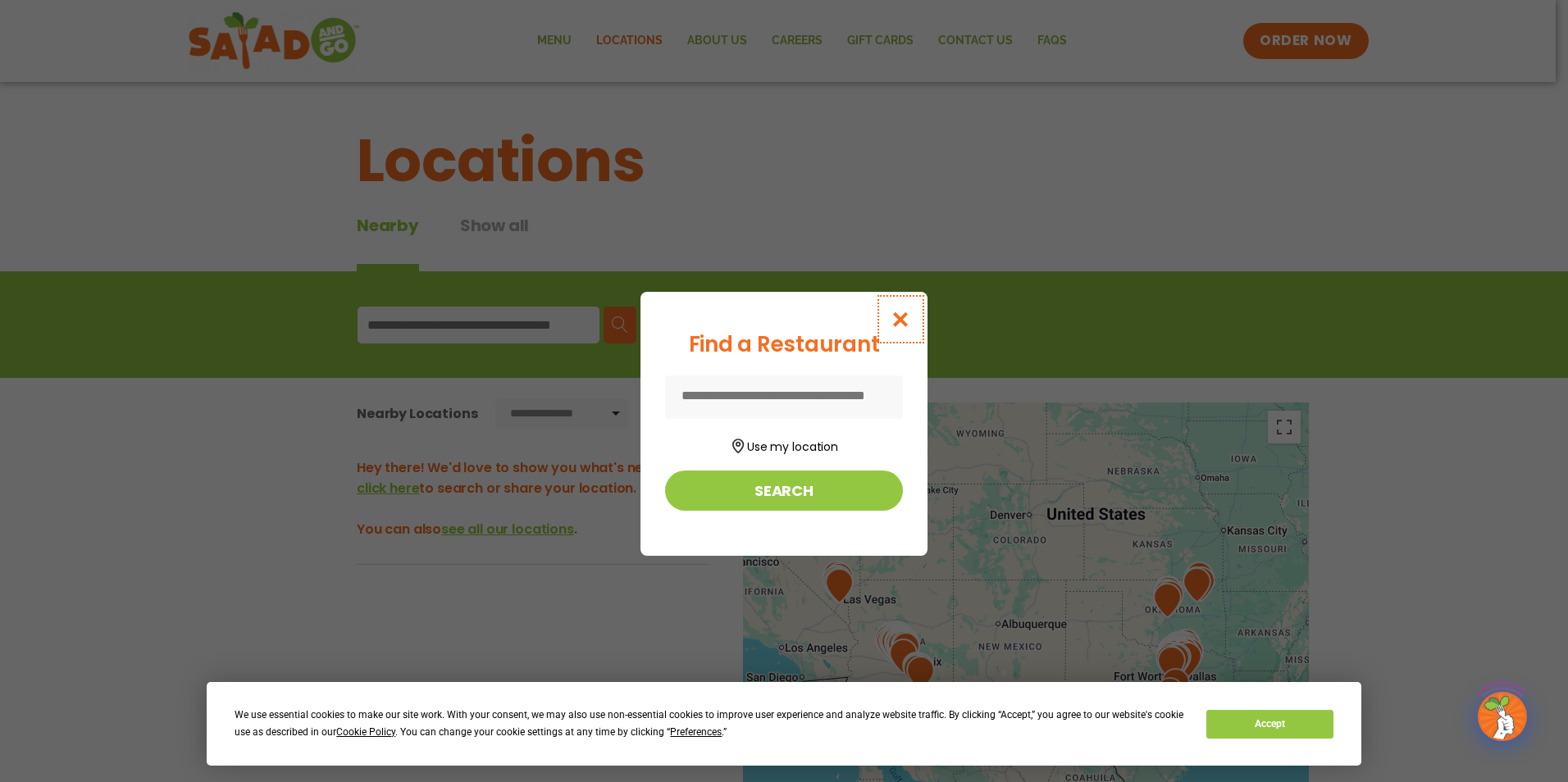
click at [908, 318] on icon "Close modal" at bounding box center [901, 319] width 20 height 17
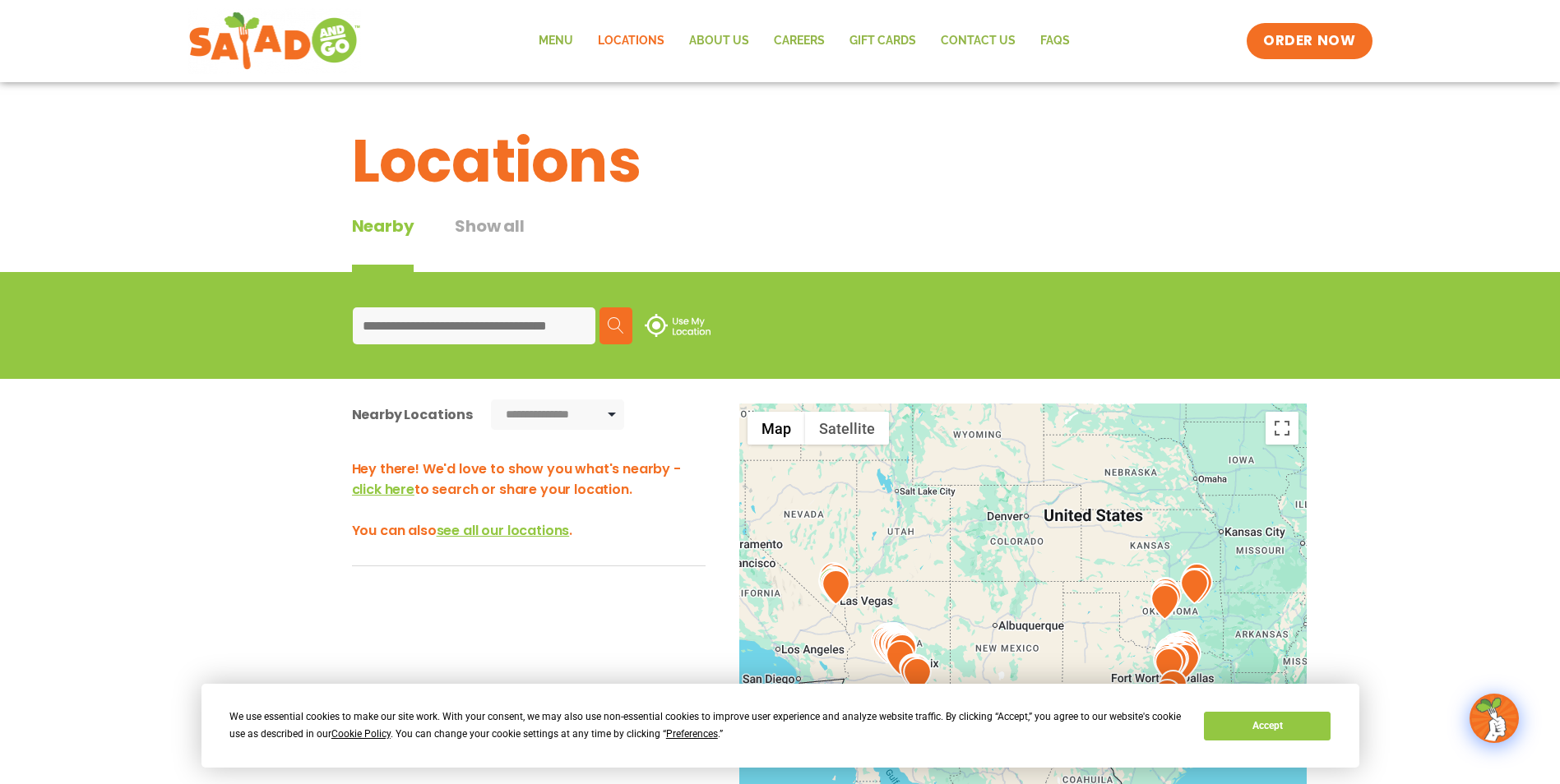
click at [521, 49] on div "Menu Locations About Us Careers GIFT CARDS Contact Us FAQs Menu Menu Locations …" at bounding box center [780, 41] width 1183 height 66
click at [546, 44] on link "Menu" at bounding box center [556, 40] width 59 height 38
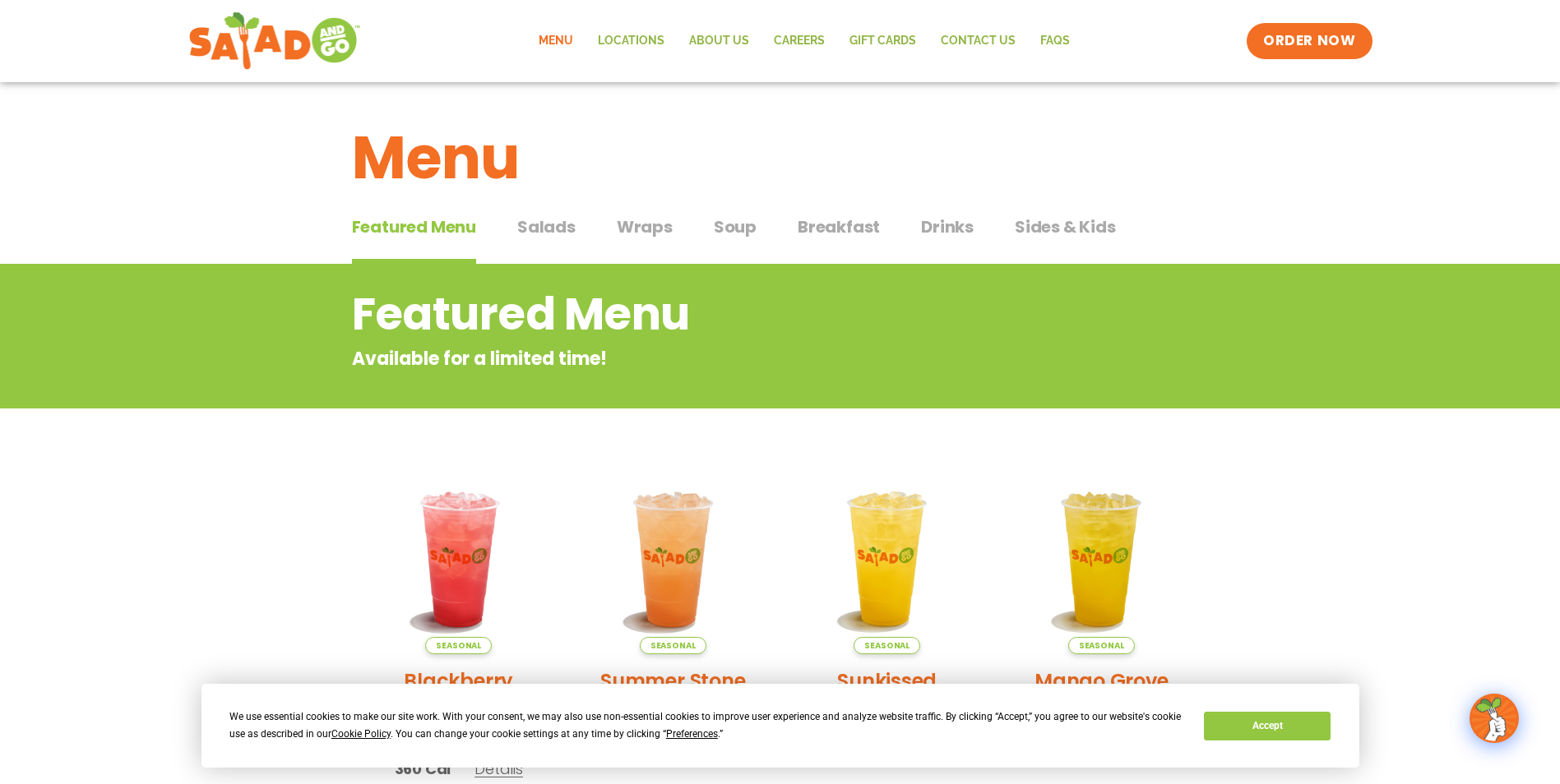
click at [940, 226] on span "Drinks" at bounding box center [947, 227] width 52 height 24
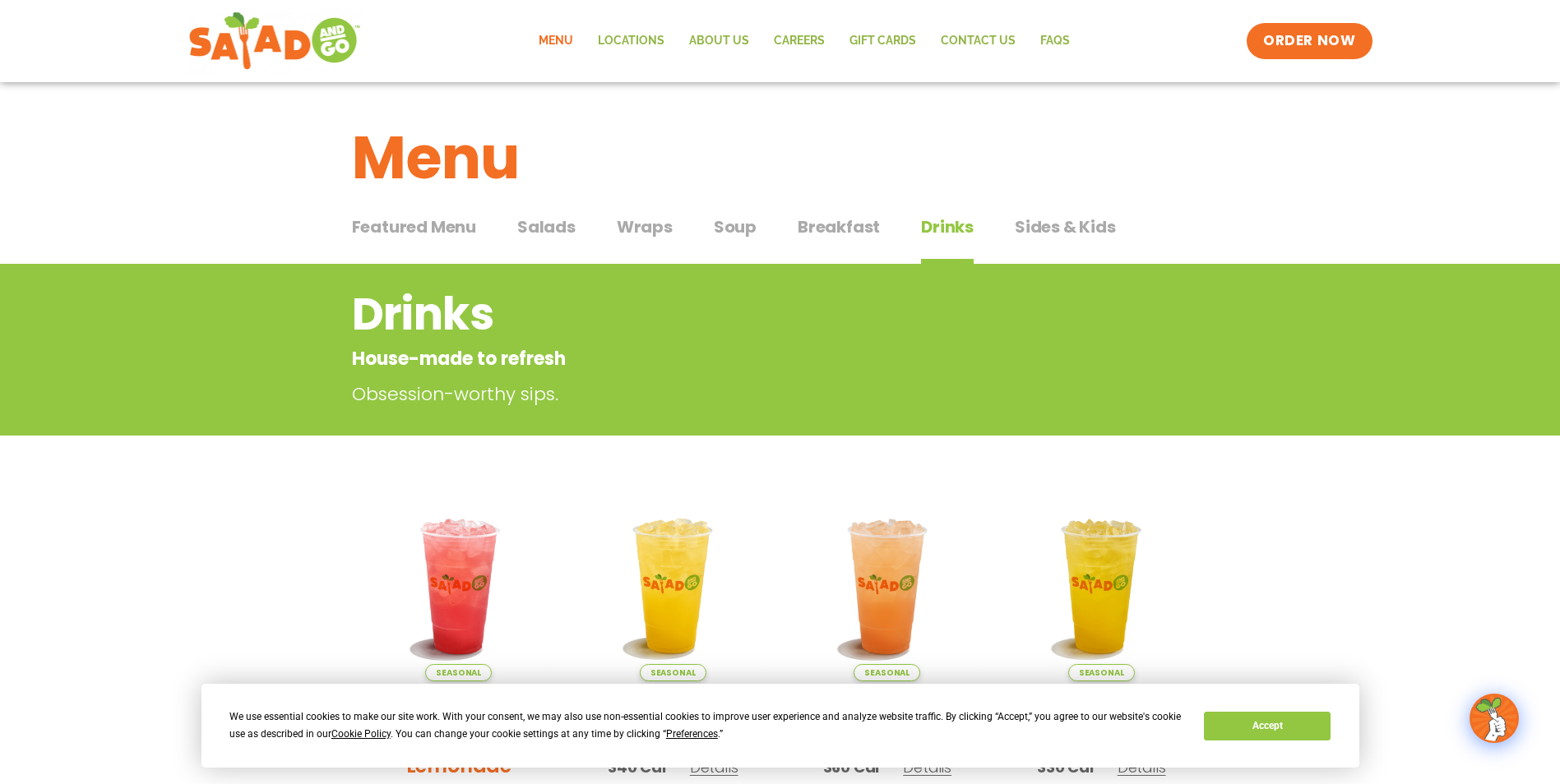
click at [737, 225] on span "Soup" at bounding box center [735, 227] width 43 height 24
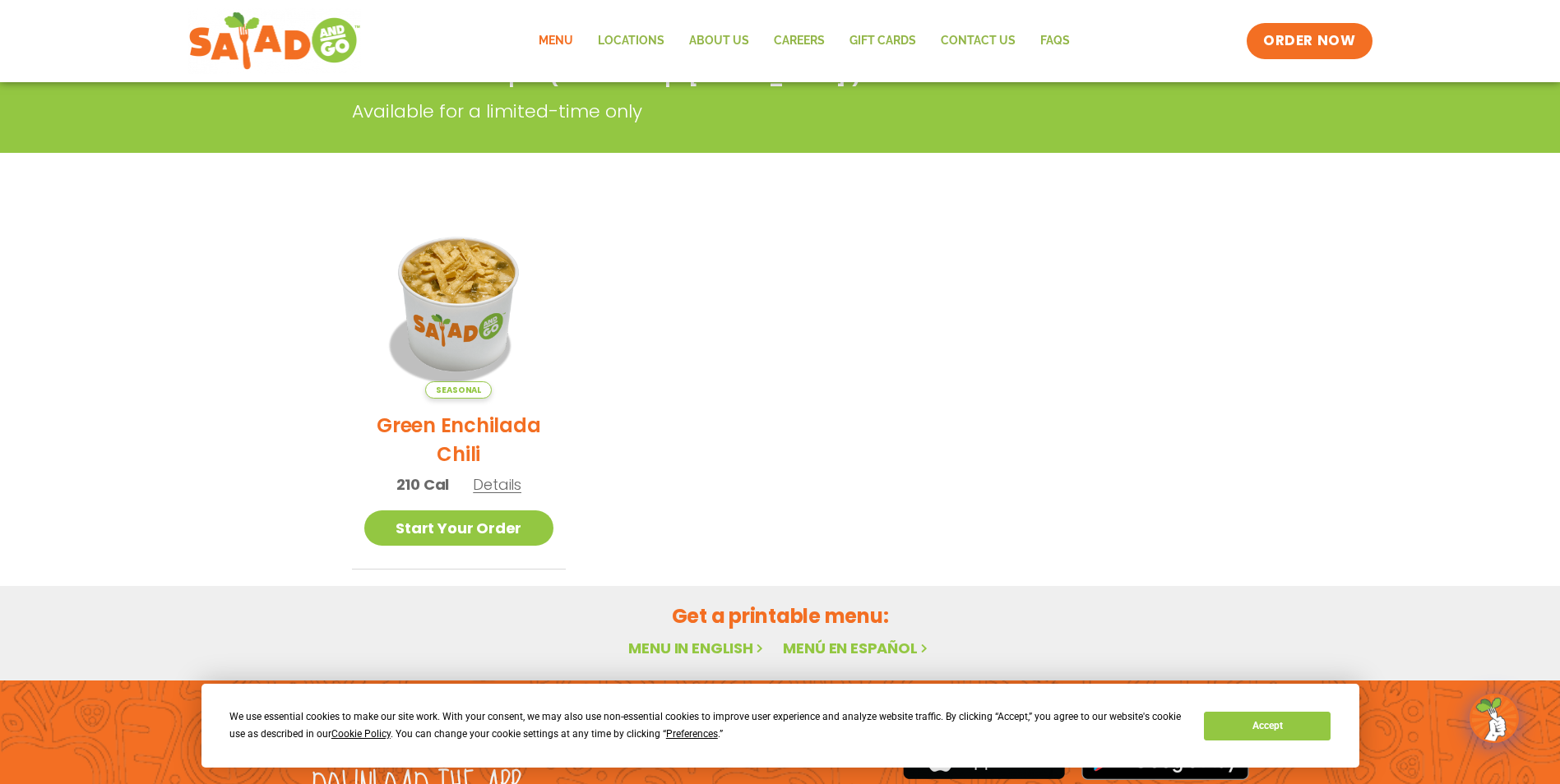
scroll to position [411, 0]
